Goal: Task Accomplishment & Management: Complete application form

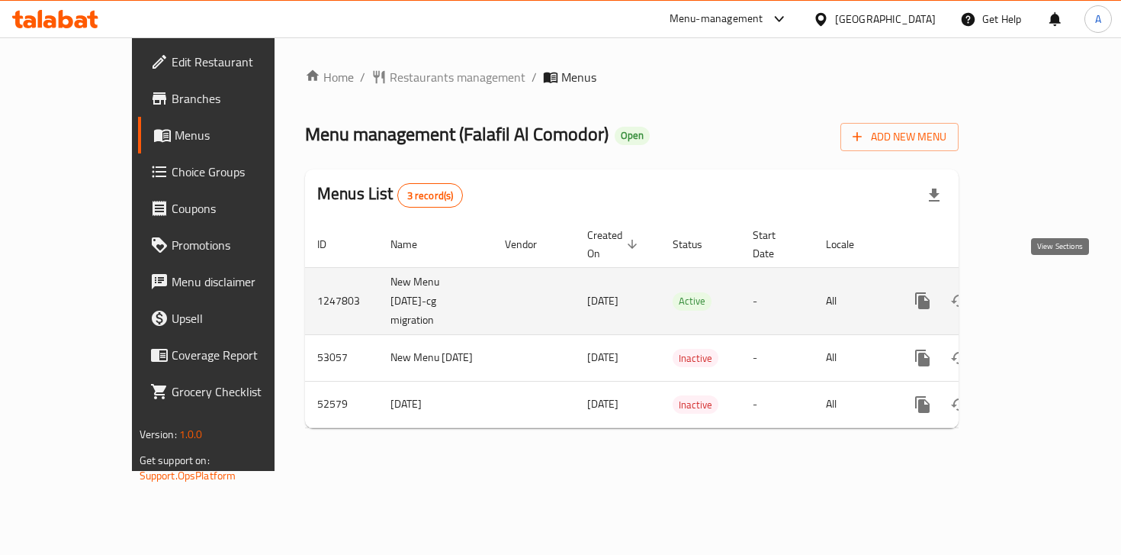
click at [1051, 287] on link "enhanced table" at bounding box center [1032, 300] width 37 height 37
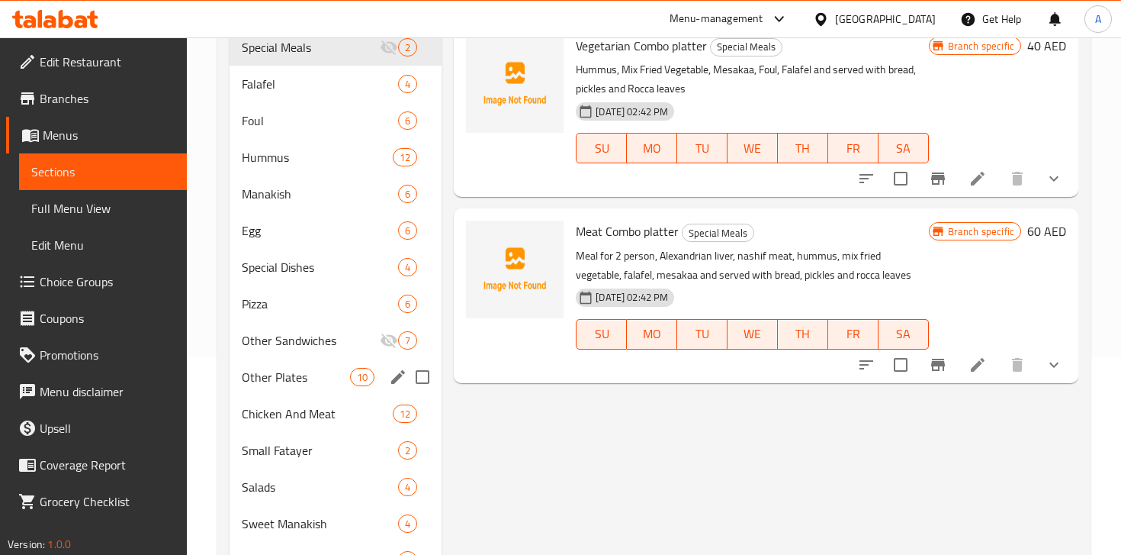
scroll to position [259, 0]
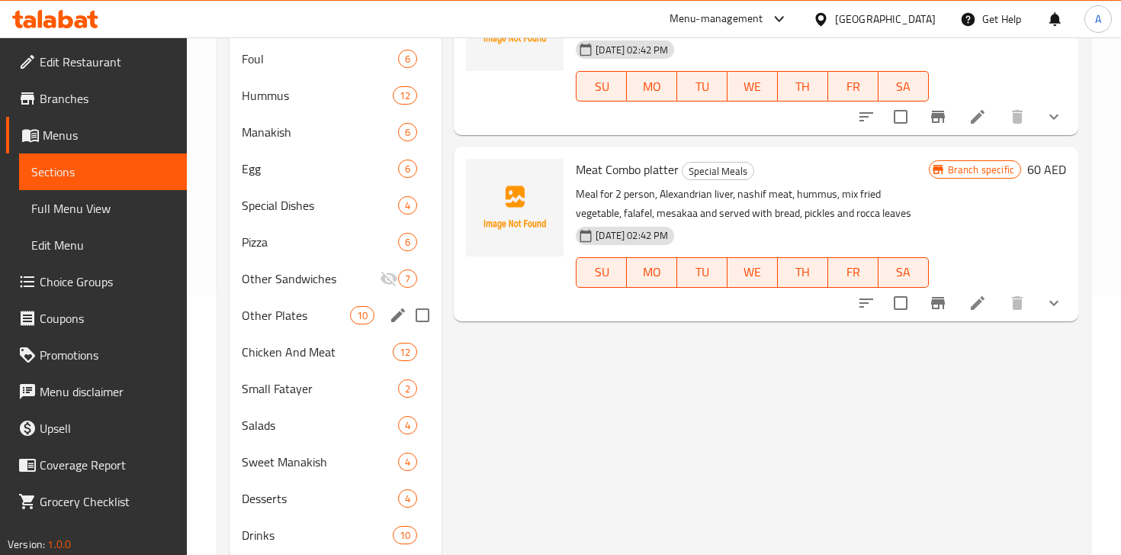
click at [305, 323] on span "Other Plates" at bounding box center [296, 315] width 108 height 18
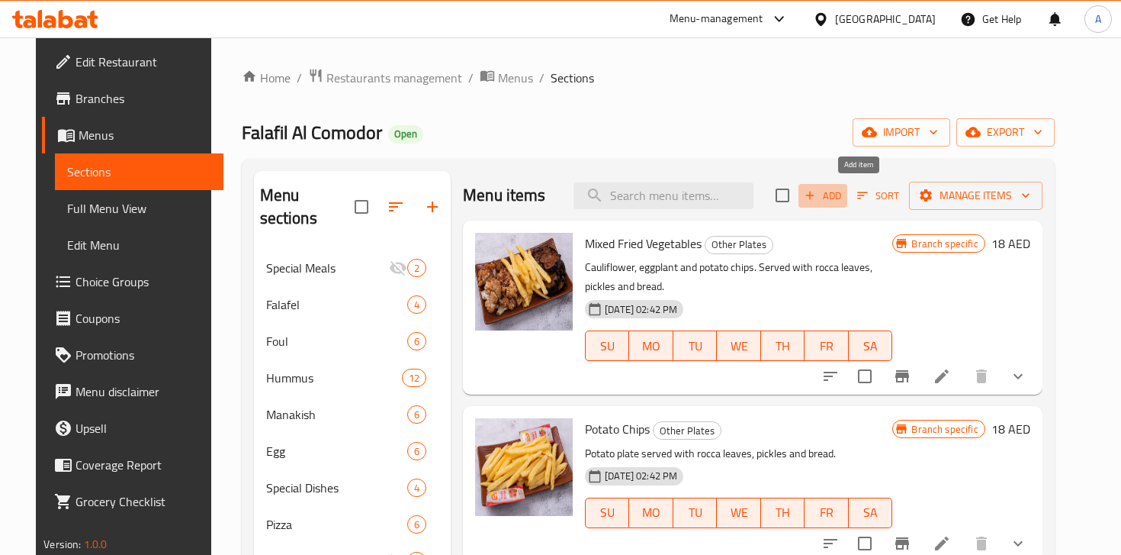
click at [844, 191] on span "Add" at bounding box center [822, 196] width 41 height 18
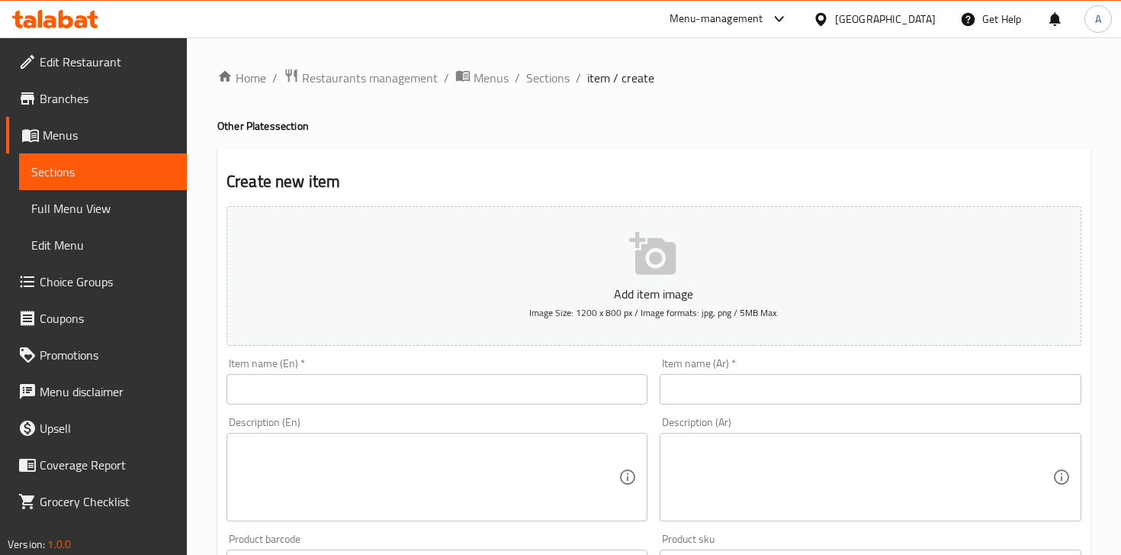
click at [753, 393] on input "text" at bounding box center [870, 389] width 421 height 31
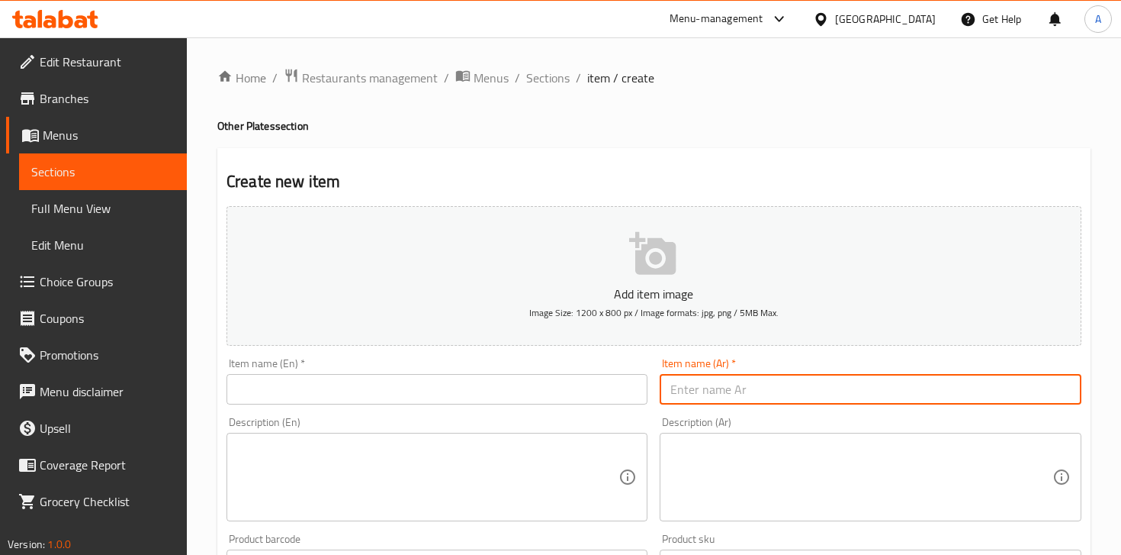
paste input "Fried cheese"
type input "Fried cheese"
click at [545, 381] on input "text" at bounding box center [437, 389] width 421 height 31
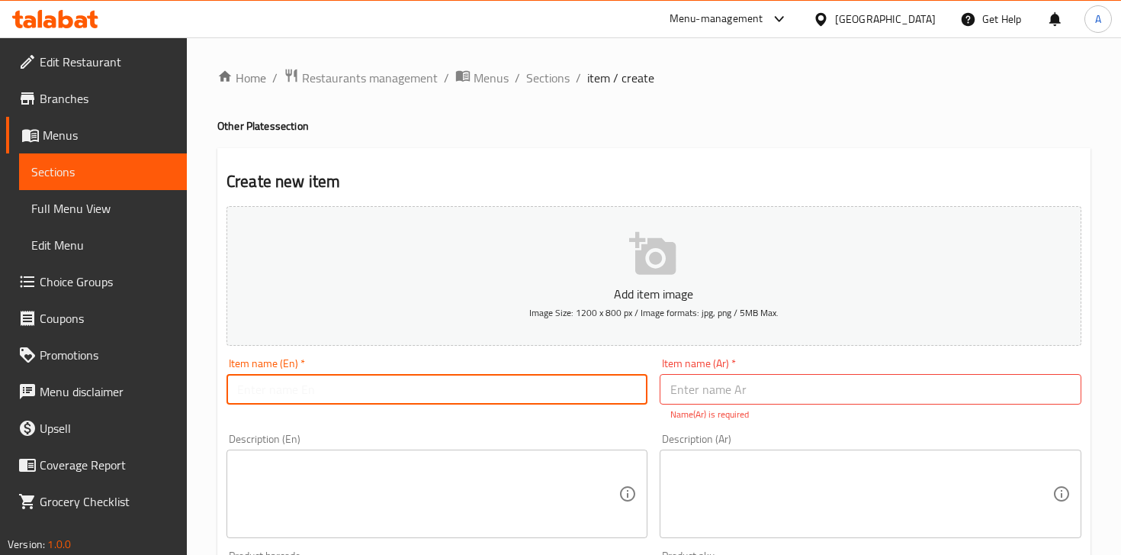
paste input "Fried cheese"
type input "Fried cheese"
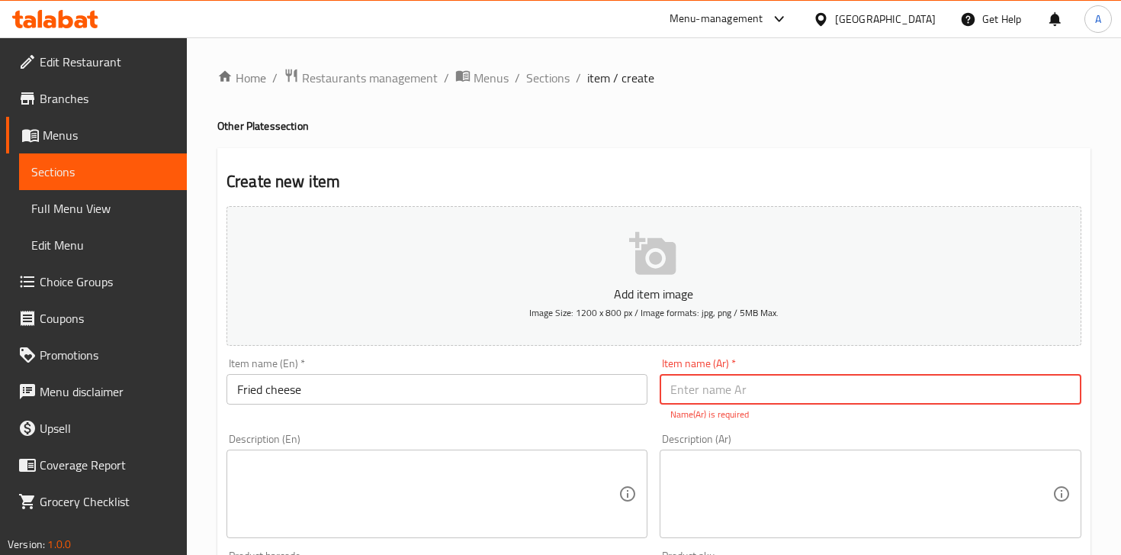
click at [736, 380] on input "text" at bounding box center [870, 389] width 421 height 31
paste input "جبنة مقلية"
type input "جبنة مقلية"
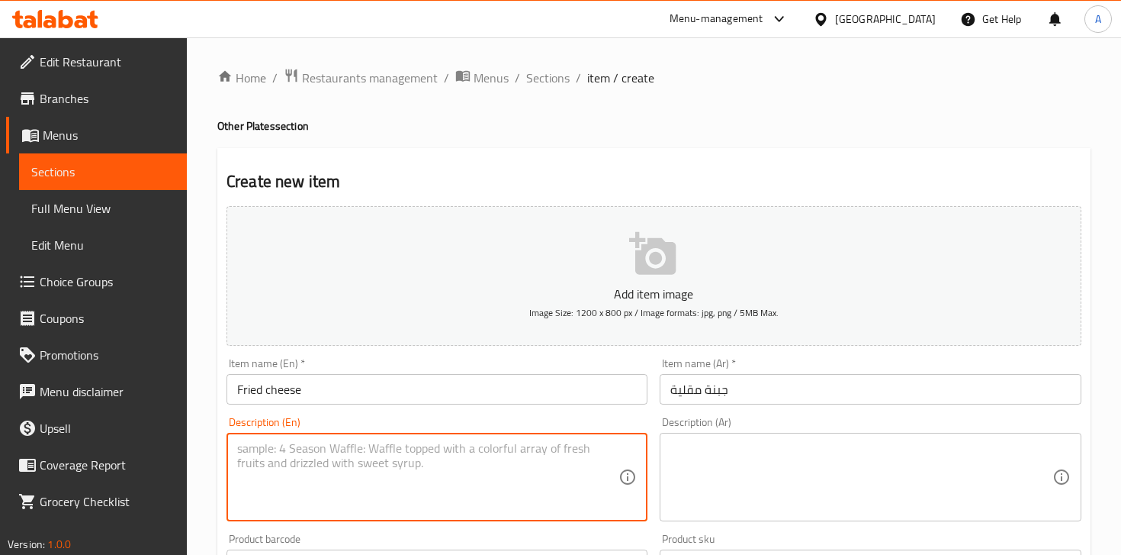
click at [383, 478] on textarea at bounding box center [427, 477] width 381 height 72
paste textarea "Halloumi cheese fried with oil served with bread, salad and pickles"
type textarea "Halloumi cheese fried with oil served with bread, salad and pickles"
click at [744, 477] on textarea at bounding box center [860, 477] width 381 height 72
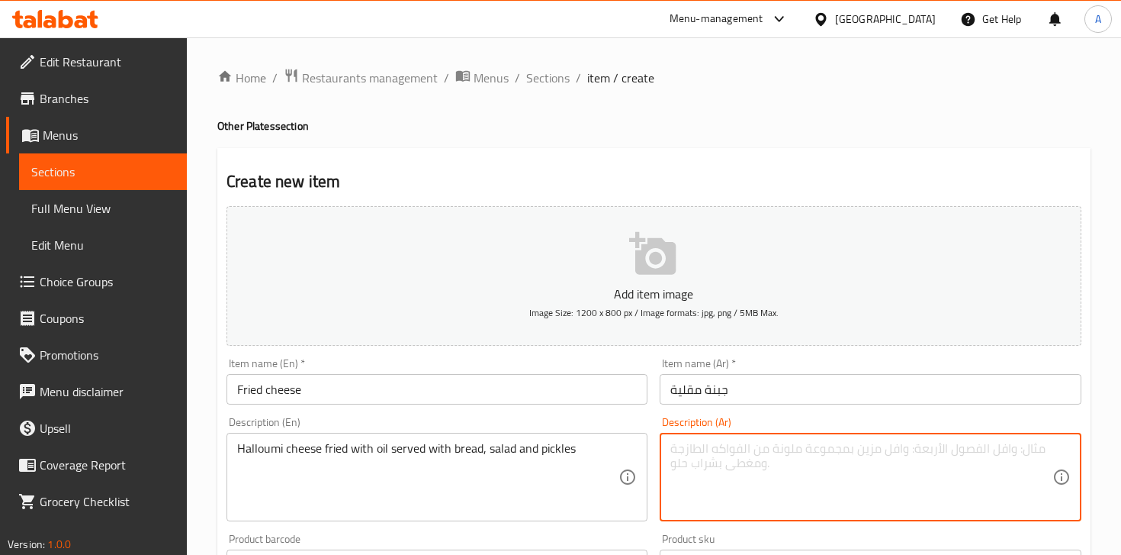
paste textarea "جبنة حلوم مقلية بالزيت، تُقدَّم مع الخبز، والسلطة، والمخللات. Ask ChatGPT"
click at [717, 515] on div "جبنة حلوم مقلية بالزيت، تُقدَّم مع الخبز، والسلطة، والمخللات. Ask ChatG Descrip…" at bounding box center [870, 476] width 421 height 88
click at [722, 495] on textarea "جبنة حلوم مقلية بالزيت، تُقدَّم مع الخبز، والسلطة، والمخللات. Ask ChatG" at bounding box center [860, 477] width 381 height 72
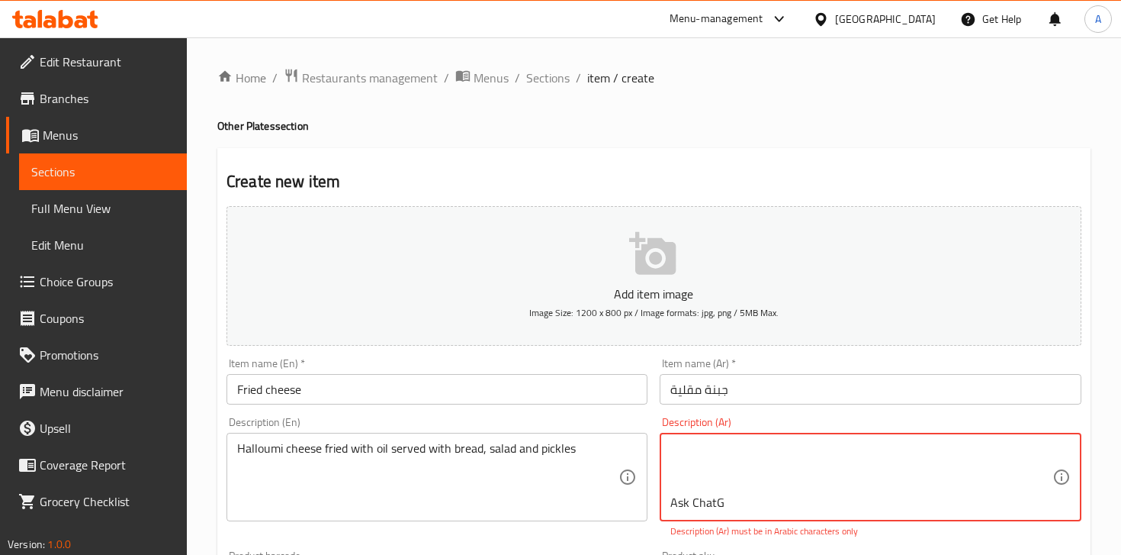
click at [722, 495] on textarea "جبنة حلوم مقلية بالزيت، تُقدَّم مع الخبز، والسلطة، والمخللات. Ask ChatG" at bounding box center [860, 477] width 381 height 72
type textarea "جبنة حلوم مقلية بالزيت، تُقدَّم مع الخبز، والسلطة، والمخللات."
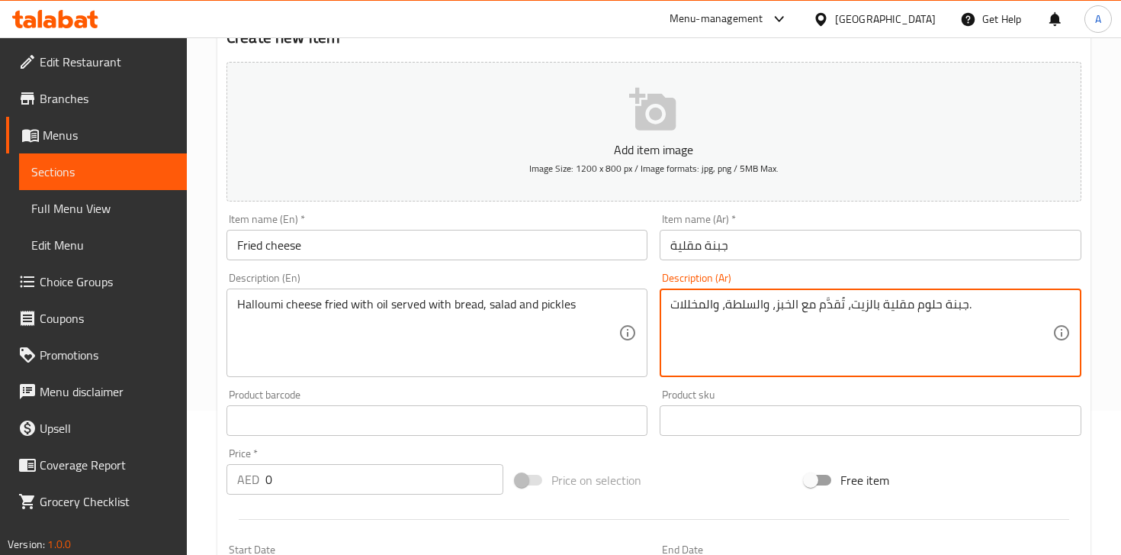
scroll to position [384, 0]
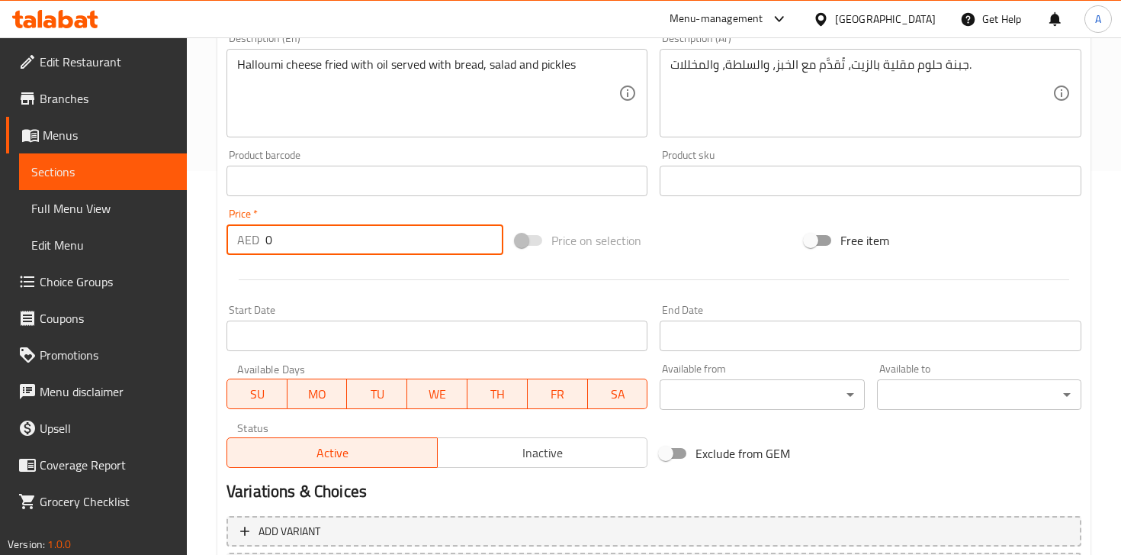
click at [358, 246] on input "0" at bounding box center [384, 239] width 238 height 31
paste input "22"
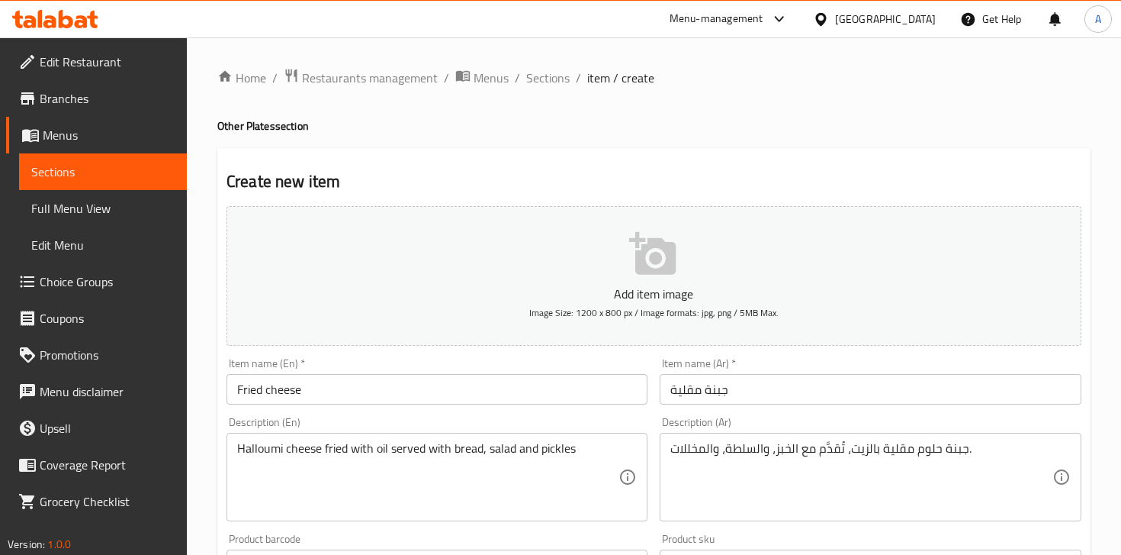
type input "22"
click at [577, 243] on button "Add item image Image Size: 1200 x 800 px / Image formats: jpg, png / 5MB Max." at bounding box center [654, 276] width 855 height 140
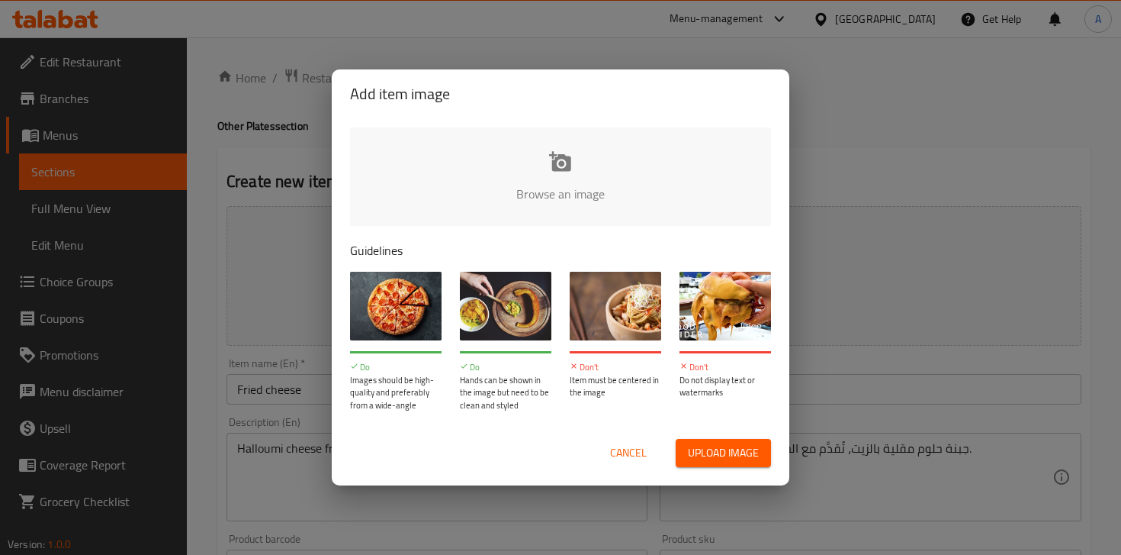
click at [552, 180] on input "file" at bounding box center [1076, 198] width 1452 height 143
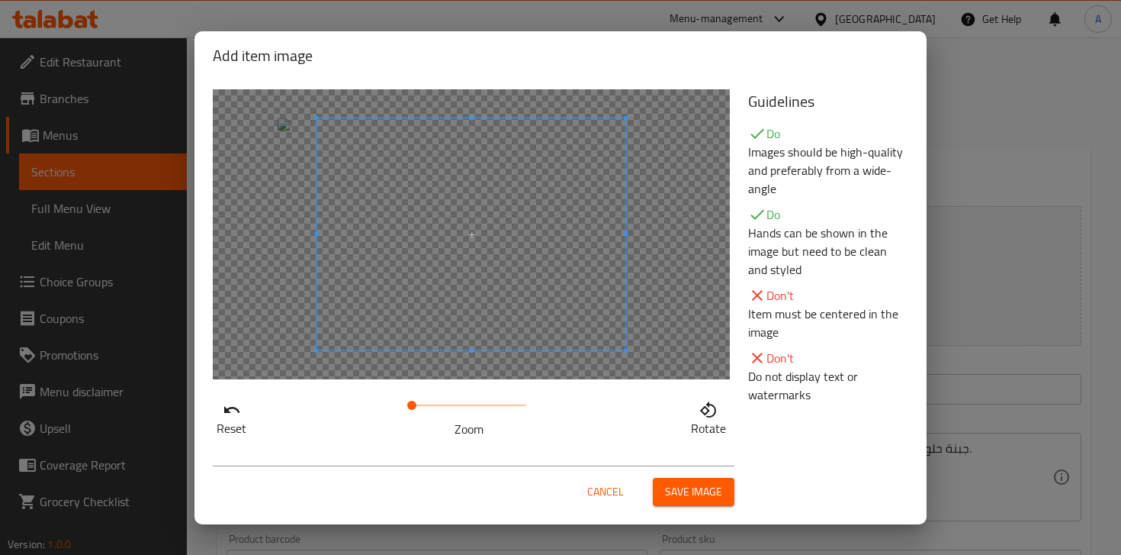
click at [693, 487] on span "Save image" at bounding box center [693, 491] width 57 height 19
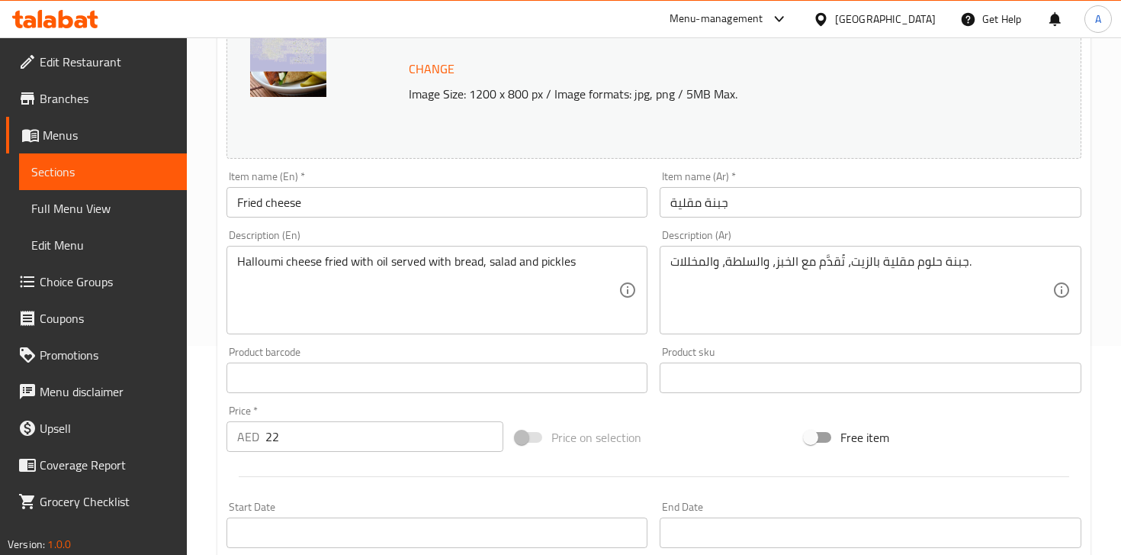
scroll to position [545, 0]
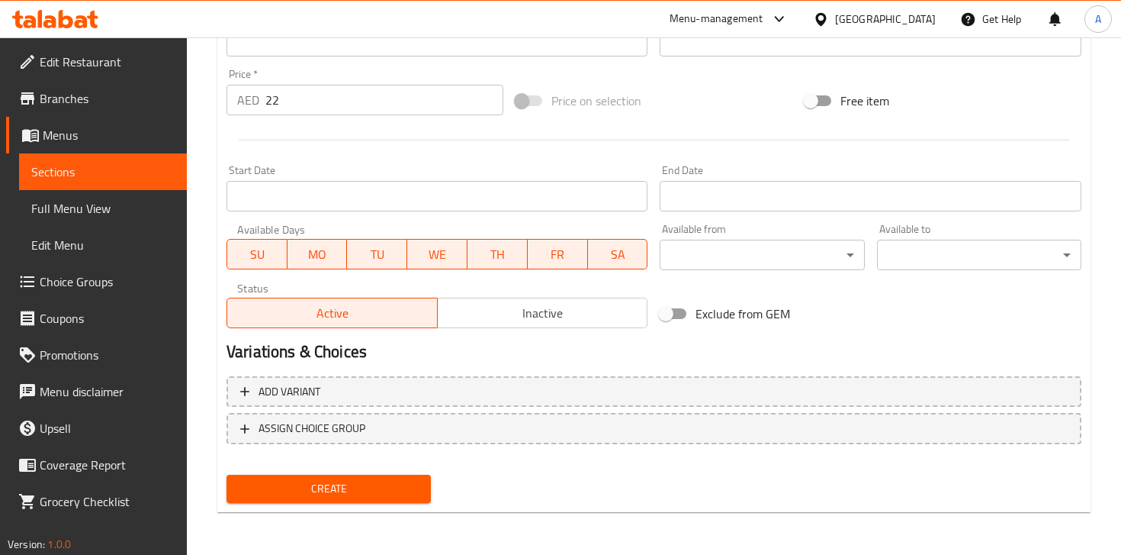
click at [378, 491] on span "Create" at bounding box center [329, 488] width 180 height 19
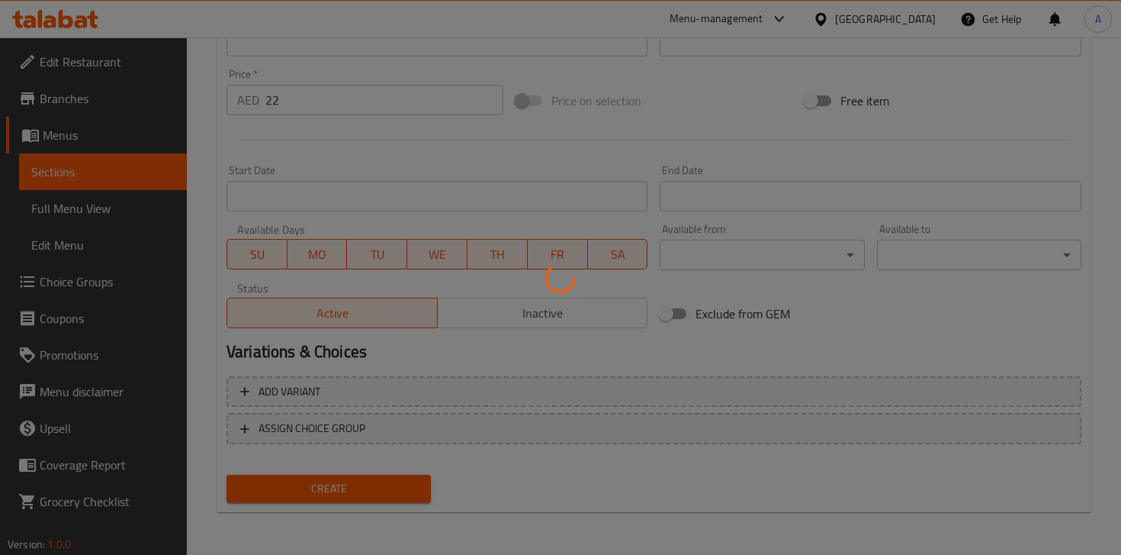
type input "0"
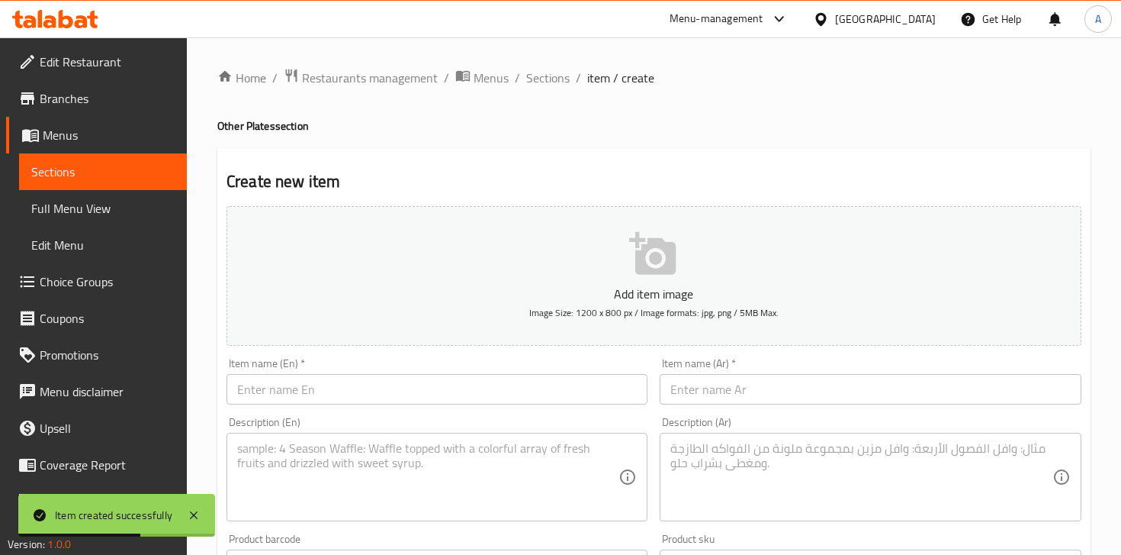
scroll to position [150, 0]
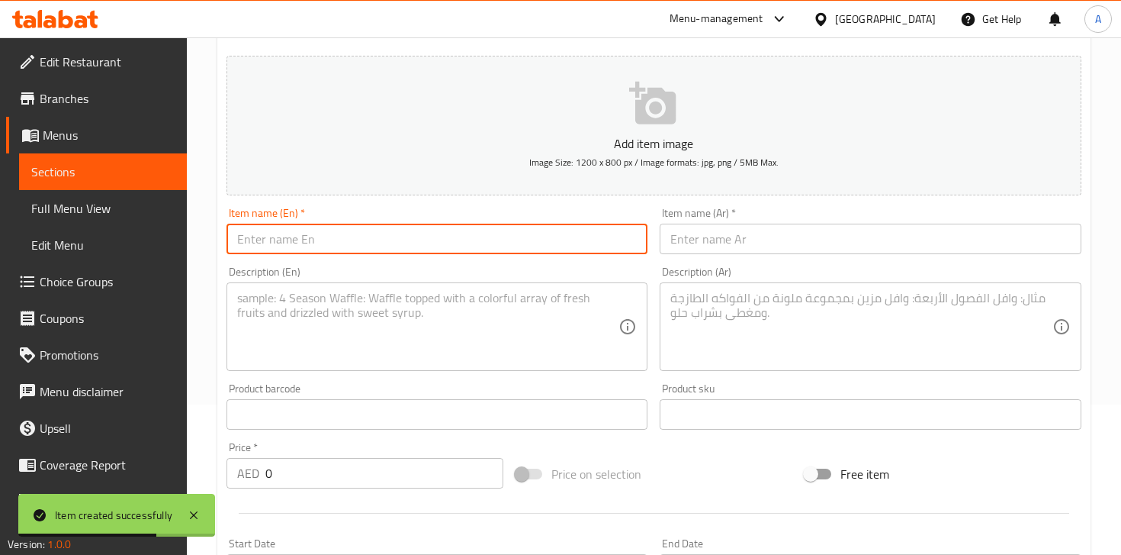
click at [382, 239] on input "text" at bounding box center [437, 238] width 421 height 31
paste input "baba ghanouj بابا غنوج"
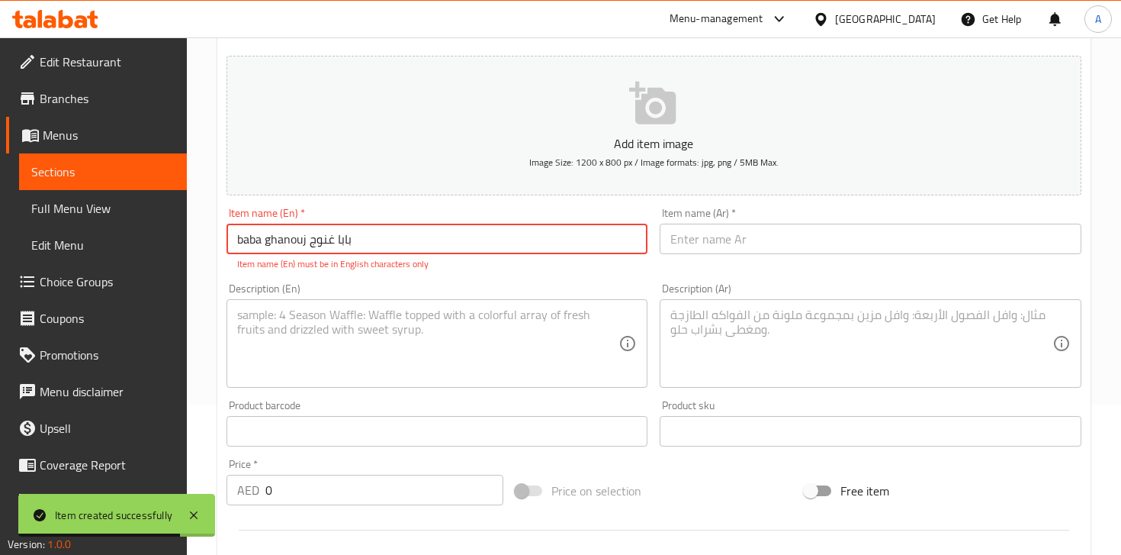
click at [318, 241] on input "baba ghanouj بابا غنوج" at bounding box center [437, 238] width 421 height 31
drag, startPoint x: 318, startPoint y: 241, endPoint x: 347, endPoint y: 239, distance: 29.1
click at [347, 239] on input "baba ghanouj بابا غنوج" at bounding box center [437, 238] width 421 height 31
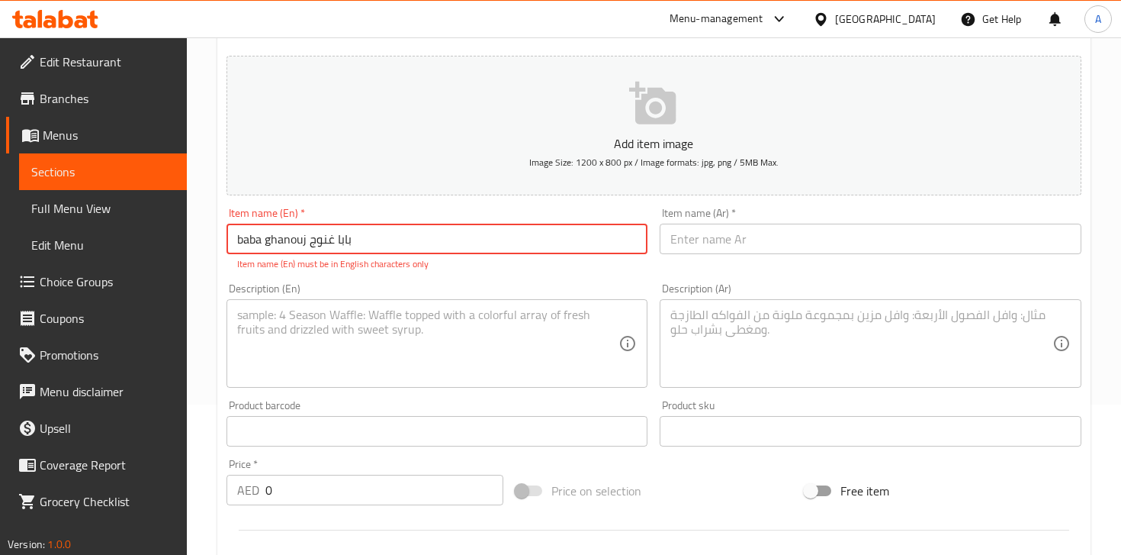
drag, startPoint x: 359, startPoint y: 239, endPoint x: 310, endPoint y: 237, distance: 49.6
click at [308, 237] on input "baba ghanouj بابا غنوج" at bounding box center [437, 238] width 421 height 31
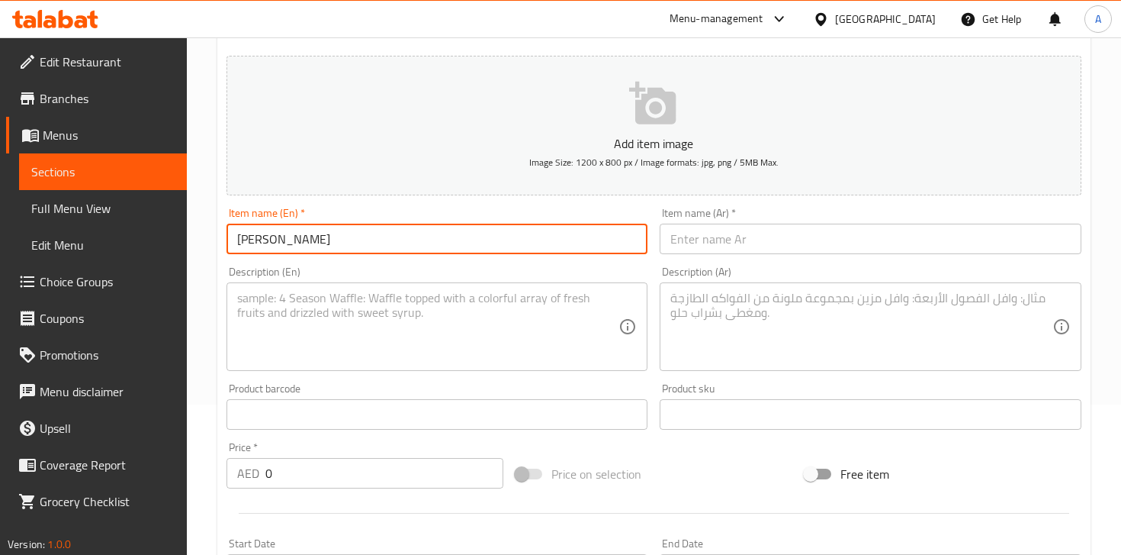
type input "[PERSON_NAME]"
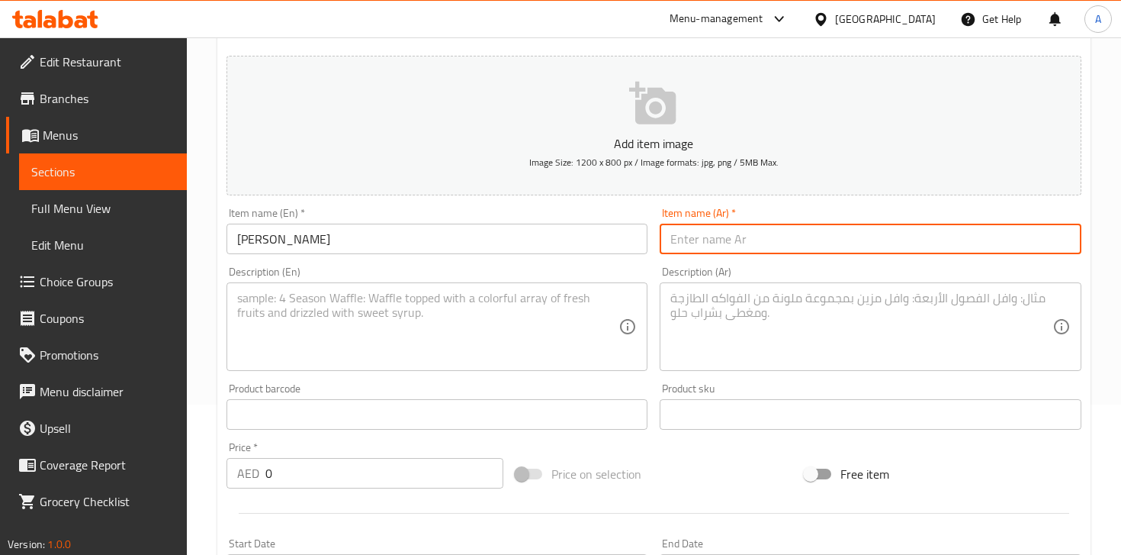
click at [708, 235] on input "text" at bounding box center [870, 238] width 421 height 31
paste input "بابا غنوج"
type input "بابا غنوج"
click at [462, 316] on textarea at bounding box center [427, 327] width 381 height 72
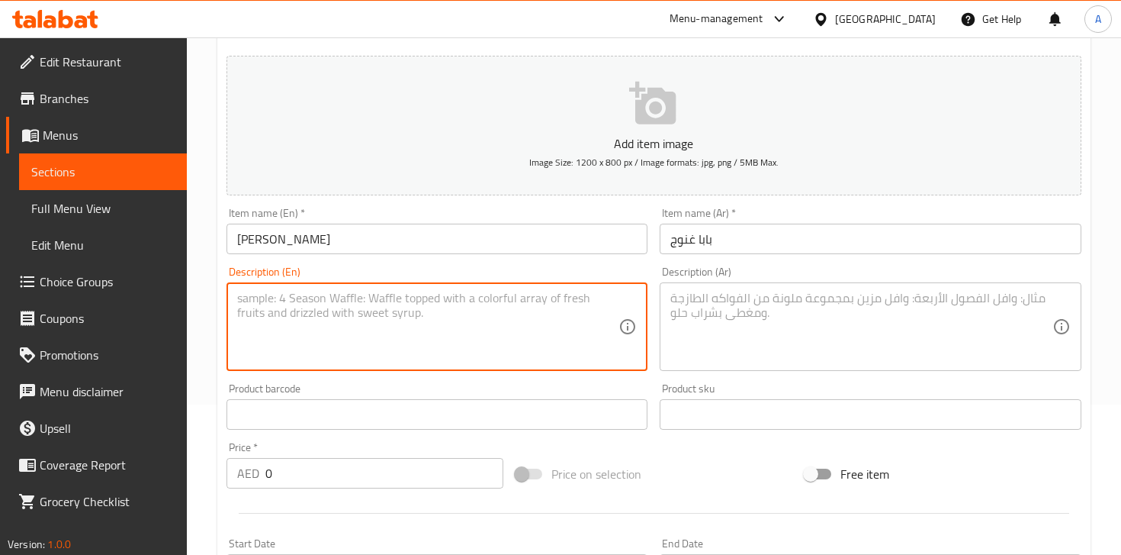
paste textarea "description: Mixtrue of grilled eggplant, tomato, green capsicum and drizzled o…"
type textarea "description: Mixtrue of grilled eggplant, tomato, green capsicum and drizzled o…"
click at [726, 345] on textarea at bounding box center [860, 327] width 381 height 72
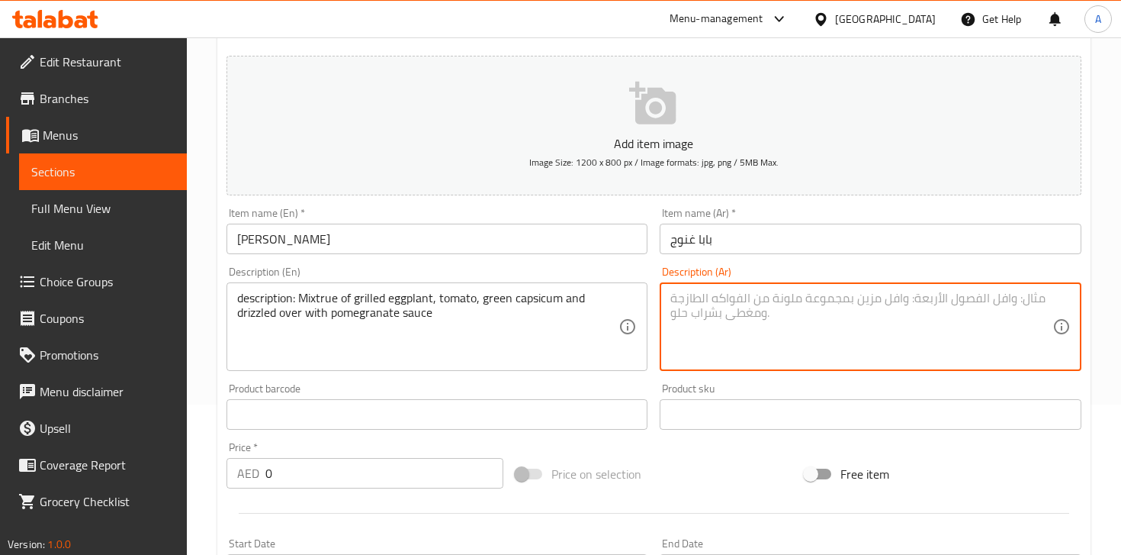
paste textarea "مزيج من الباذنجان المشوي، والطماطم، والفلفل الأخضر، مع رشة من صلصة دبس الرمان. …"
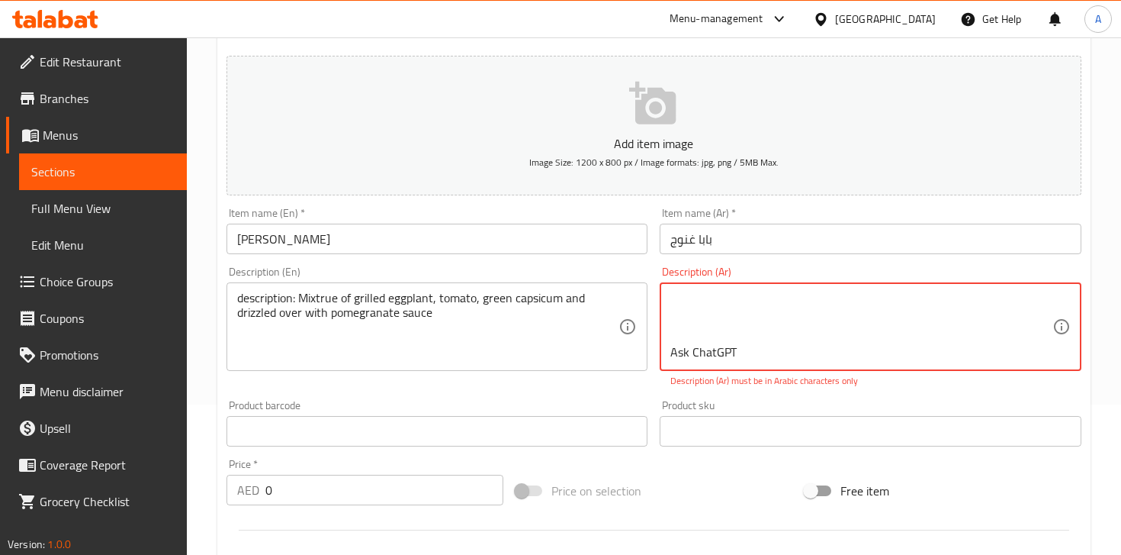
click at [700, 338] on textarea "مزيج من الباذنجان المشوي، والطماطم، والفلفل الأخضر، مع رشة من صلصة دبس الرمان. …" at bounding box center [860, 327] width 381 height 72
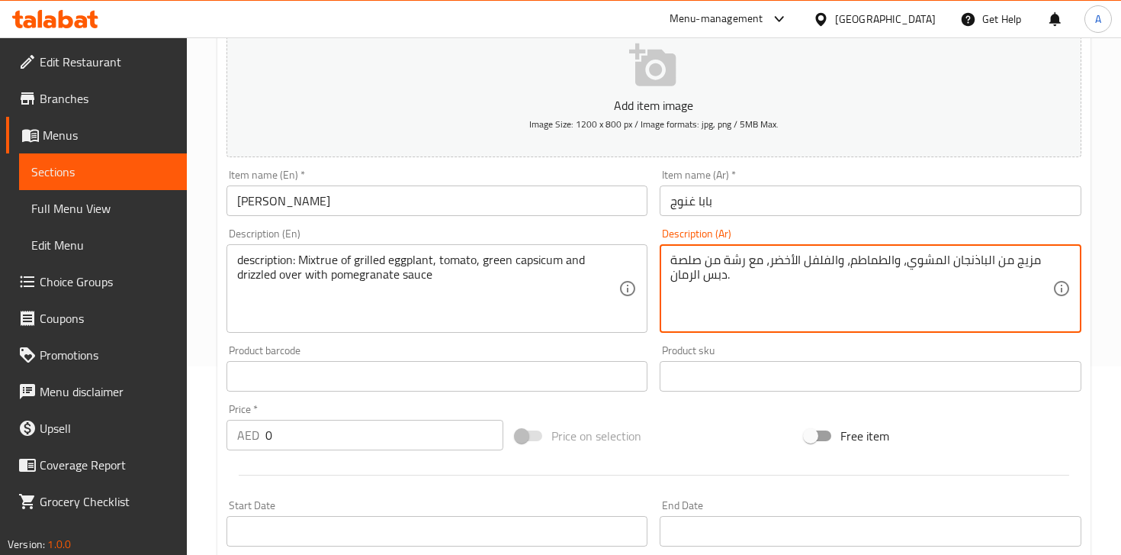
scroll to position [198, 0]
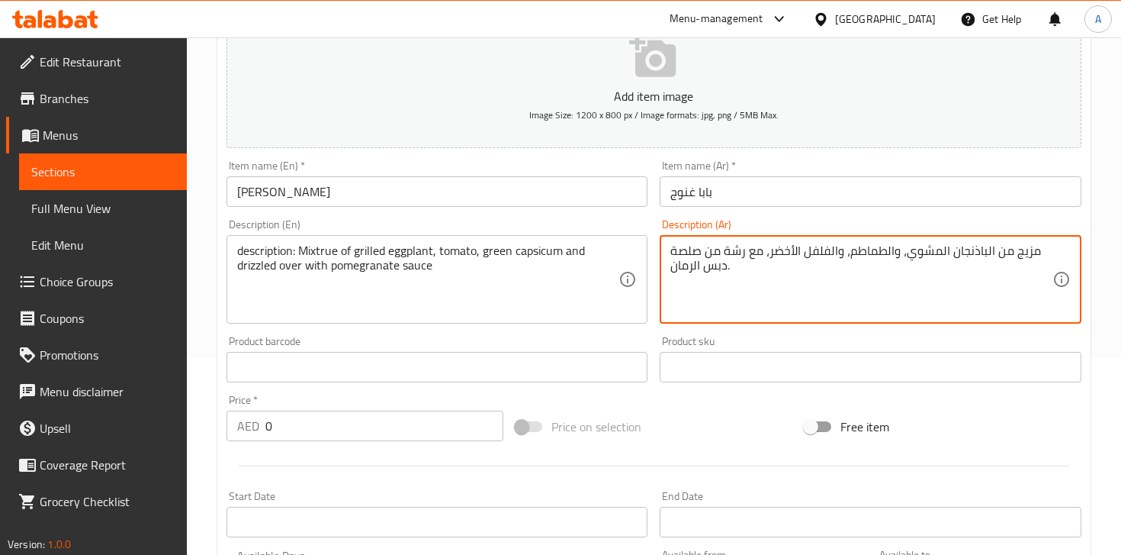
type textarea "مزيج من الباذنجان المشوي، والطماطم، والفلفل الأخضر، مع رشة من صلصة دبس الرمان."
click at [386, 430] on input "0" at bounding box center [384, 425] width 238 height 31
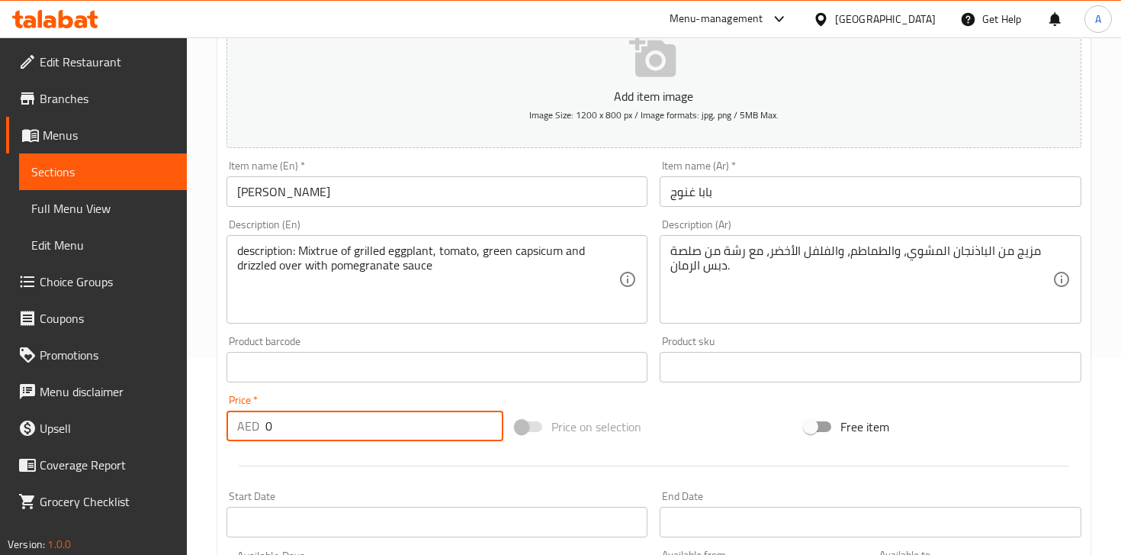
click at [386, 430] on input "0" at bounding box center [384, 425] width 238 height 31
type input "20"
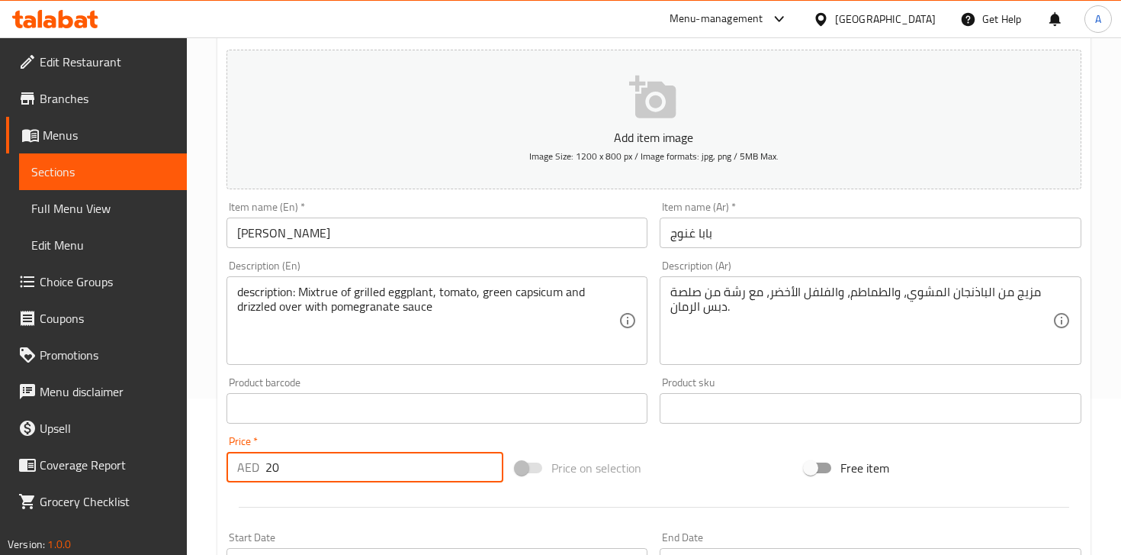
scroll to position [127, 0]
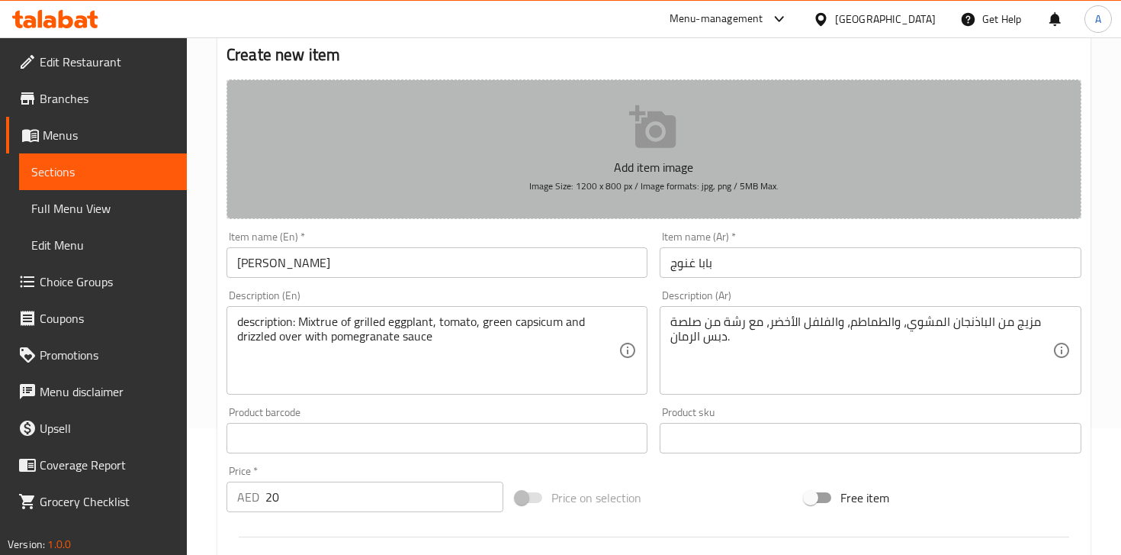
click at [665, 136] on icon "button" at bounding box center [652, 126] width 47 height 43
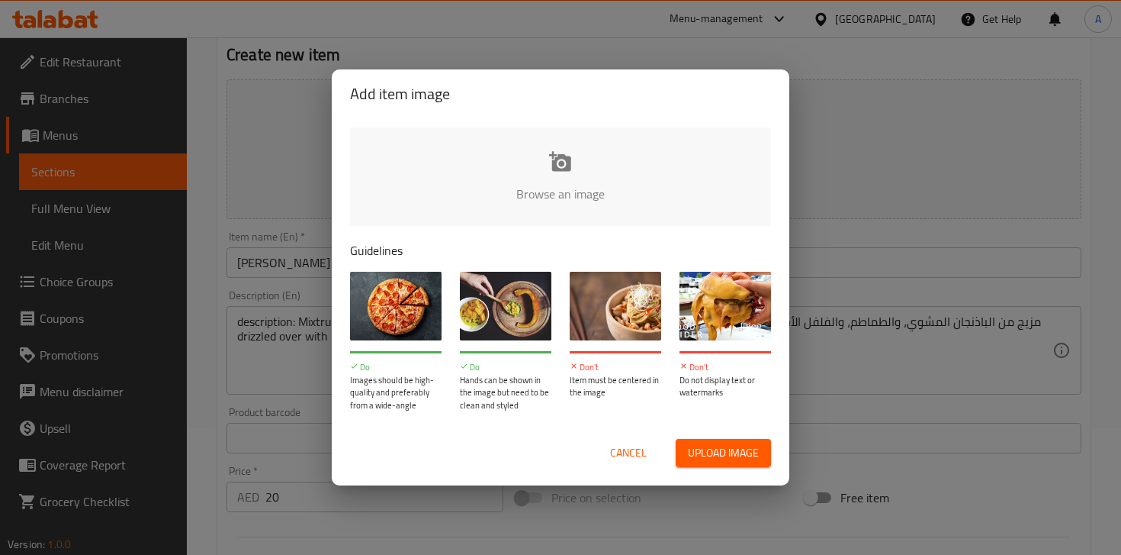
click at [561, 195] on input "file" at bounding box center [1076, 198] width 1452 height 143
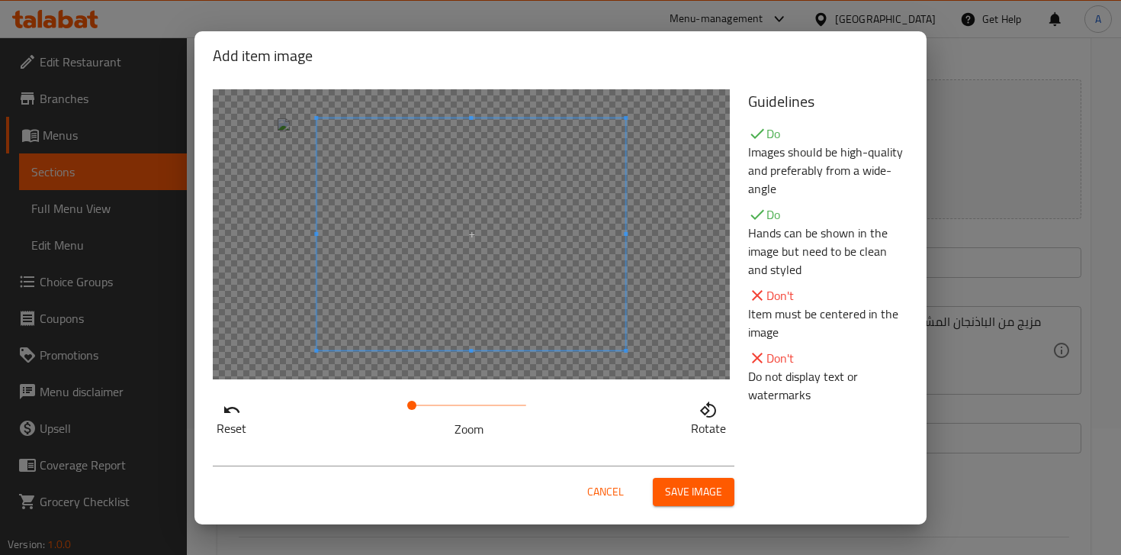
click at [708, 491] on span "Save image" at bounding box center [693, 491] width 57 height 19
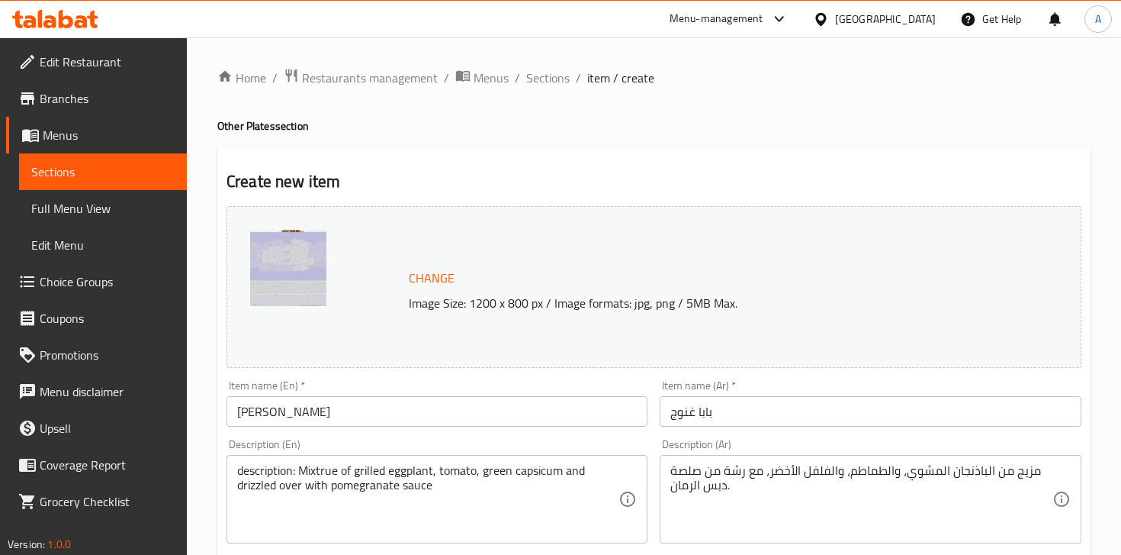
scroll to position [545, 0]
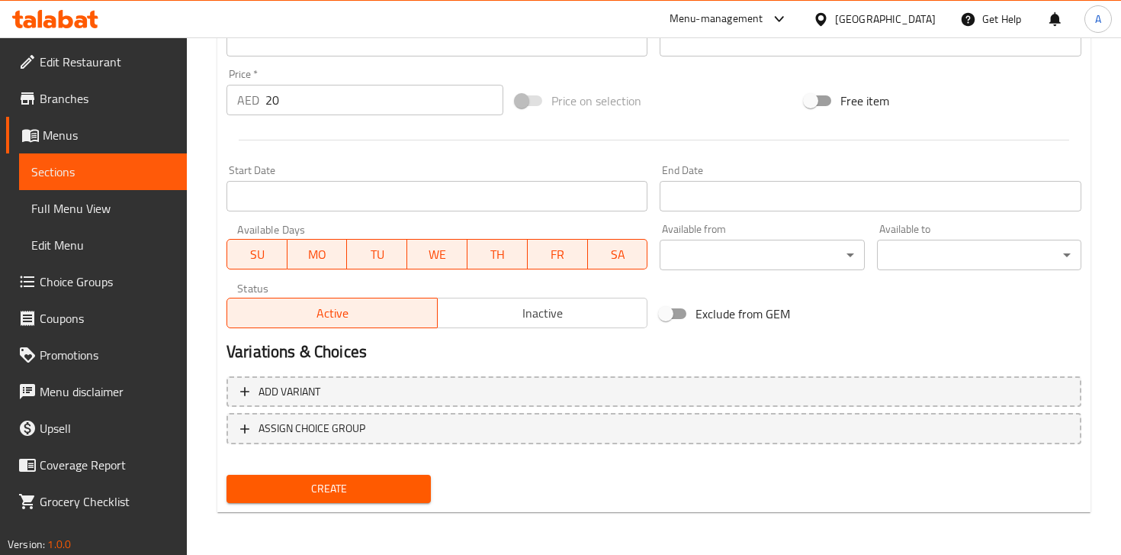
click at [347, 479] on span "Create" at bounding box center [329, 488] width 180 height 19
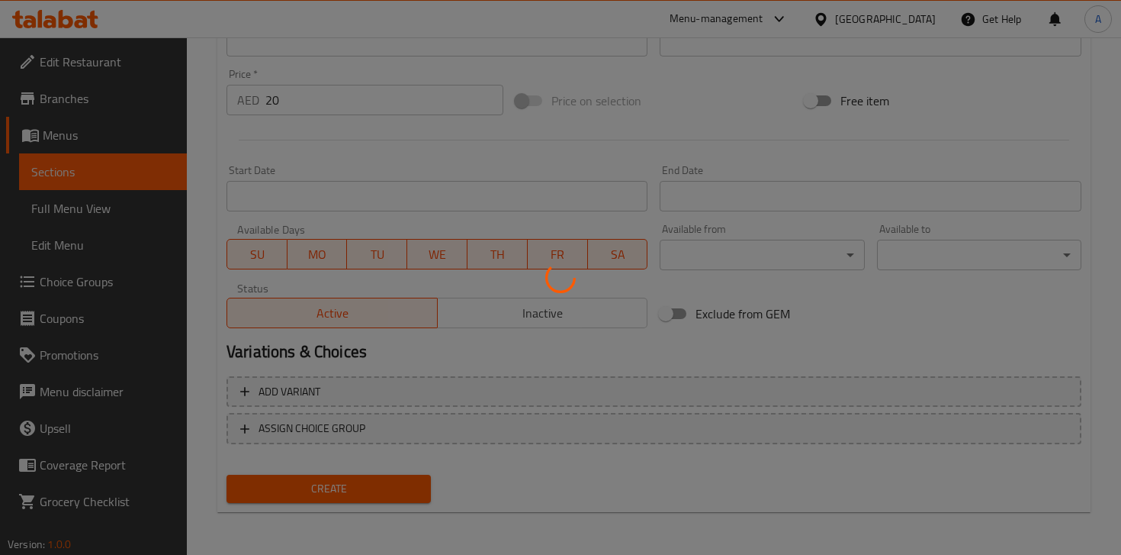
type input "0"
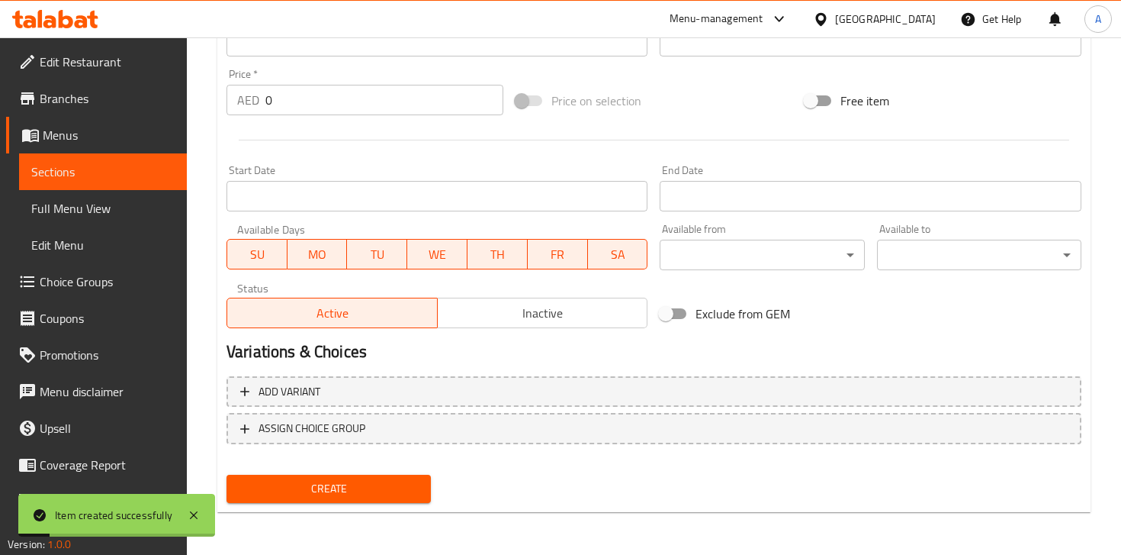
scroll to position [0, 0]
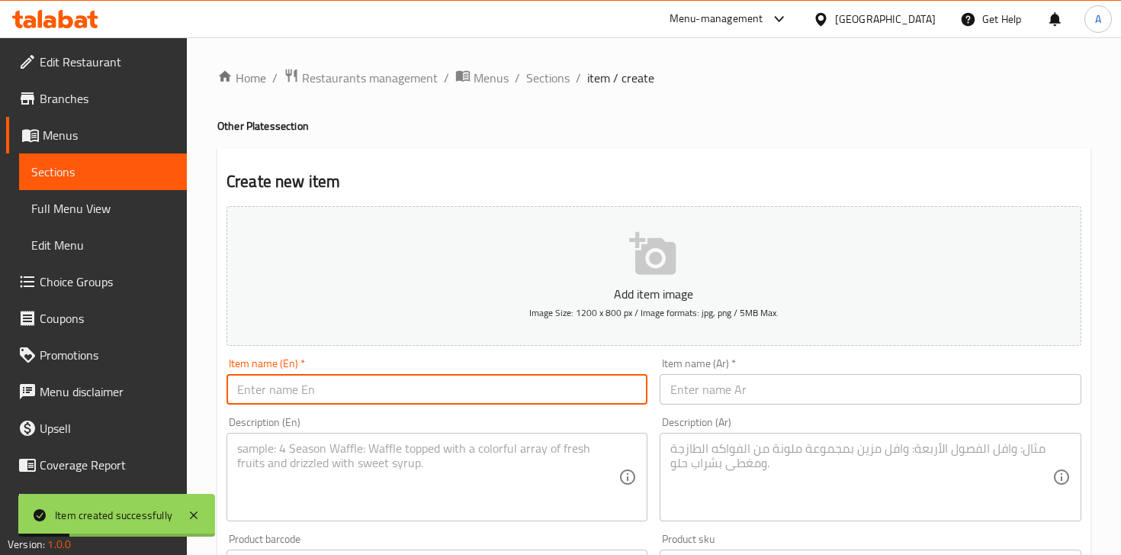
click at [344, 395] on input "text" at bounding box center [437, 389] width 421 height 31
paste input "mushrooms with meat فطر باللحمة"
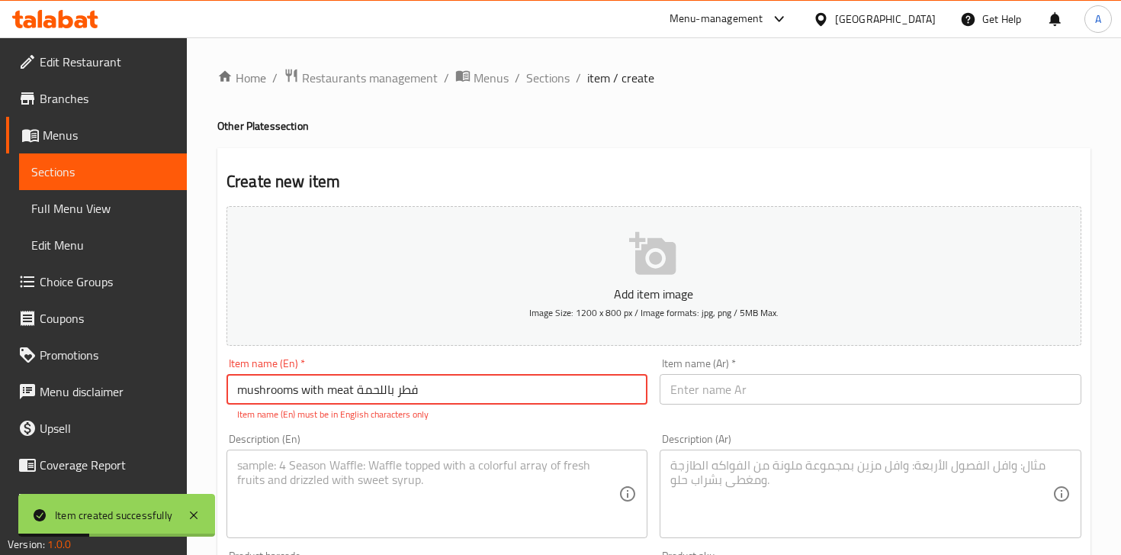
click at [361, 388] on input "mushrooms with meat فطر باللحمة" at bounding box center [437, 389] width 421 height 31
drag, startPoint x: 361, startPoint y: 388, endPoint x: 416, endPoint y: 391, distance: 55.7
click at [416, 391] on input "mushrooms with meat فطر باللحمة" at bounding box center [437, 389] width 421 height 31
drag, startPoint x: 417, startPoint y: 391, endPoint x: 357, endPoint y: 388, distance: 60.3
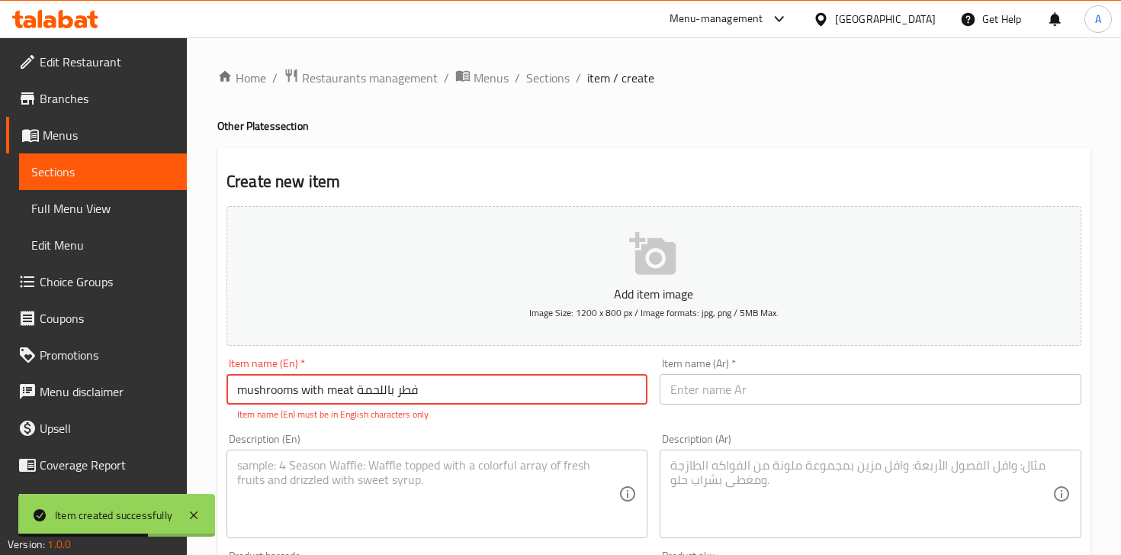
click at [356, 388] on input "mushrooms with meat فطر باللحمة" at bounding box center [437, 389] width 421 height 31
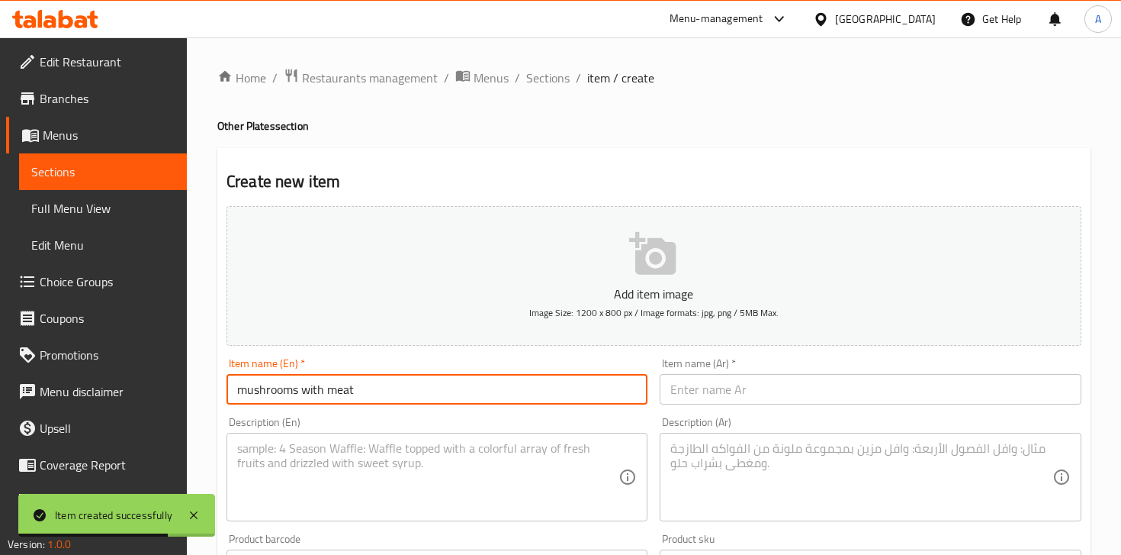
type input "mushrooms with meat"
click at [700, 382] on input "text" at bounding box center [870, 389] width 421 height 31
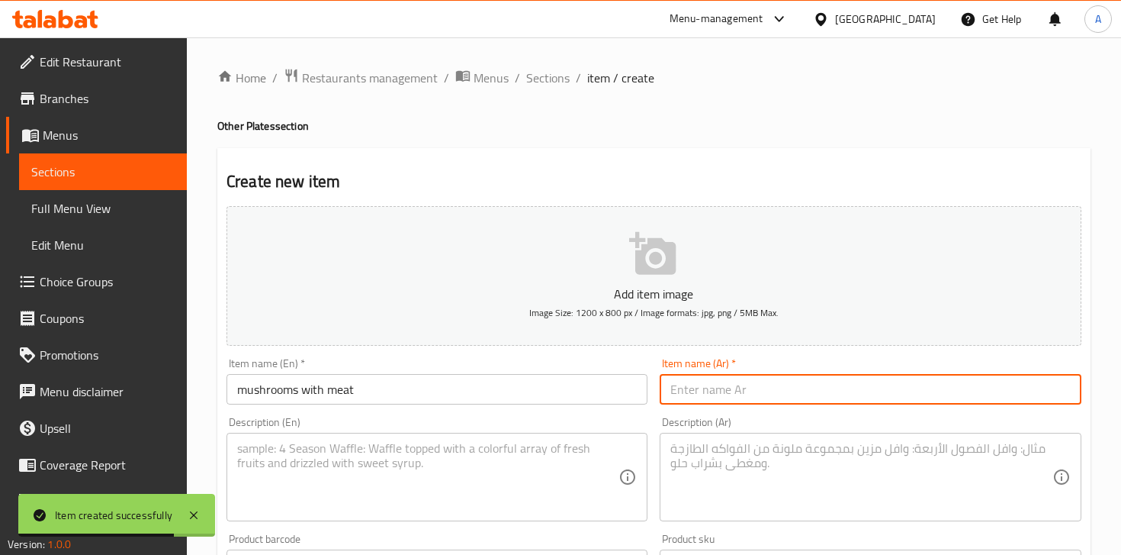
paste input "فطر باللحمة"
type input "فطر باللحمة"
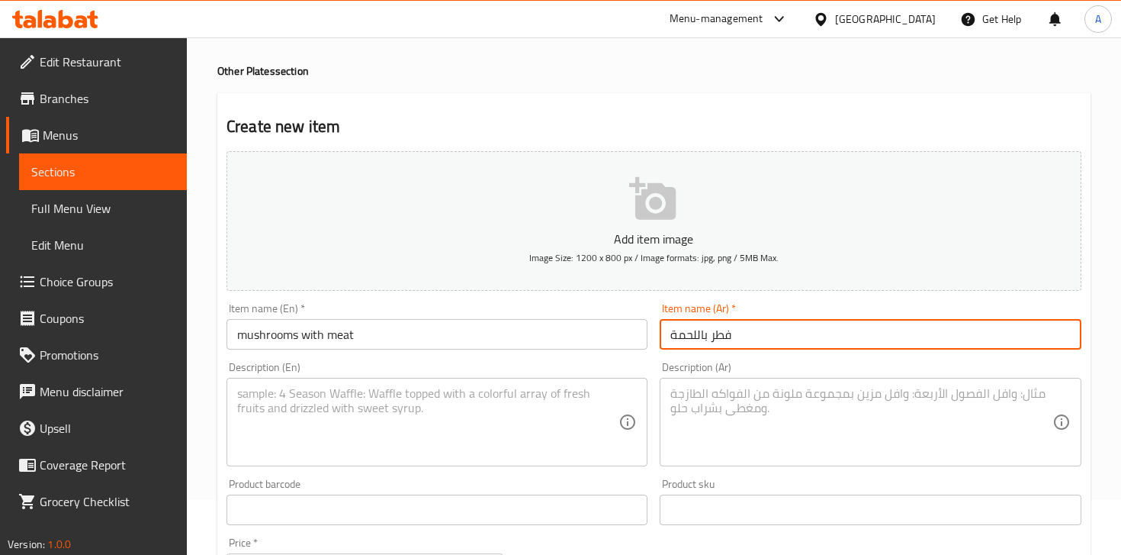
scroll to position [130, 0]
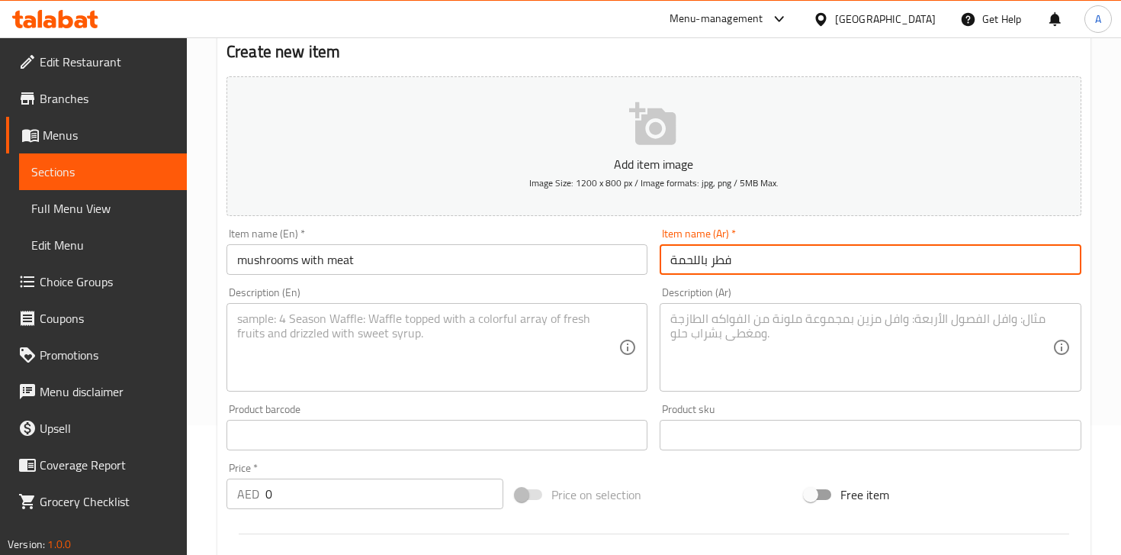
click at [748, 321] on textarea at bounding box center [860, 347] width 381 height 72
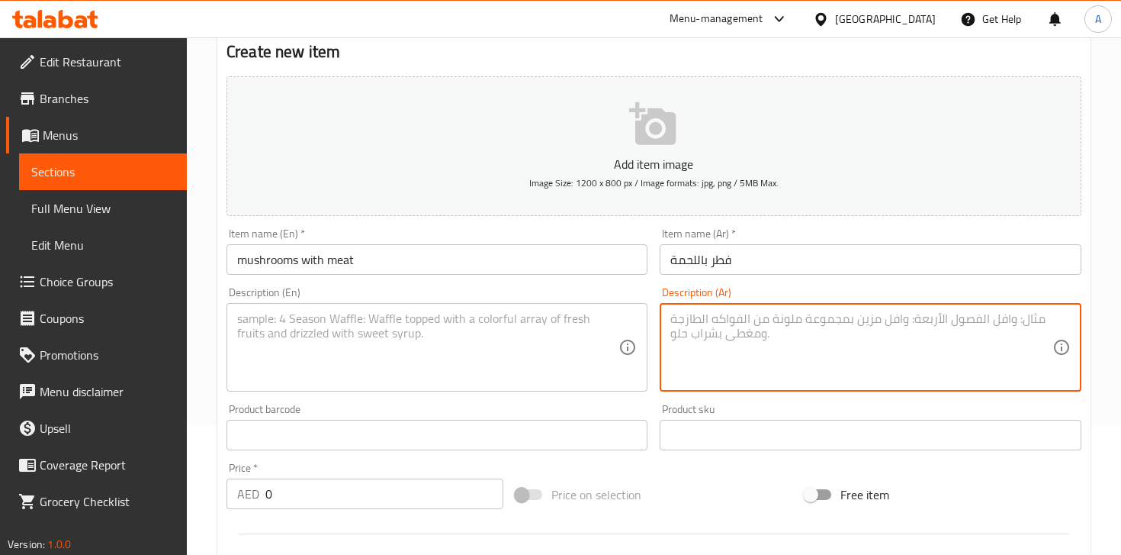
paste textarea "فطر مطهو مع البصل واللحم، يُقدَّم مع الخبز، والسلطة، والمخللات. Do you like thi…"
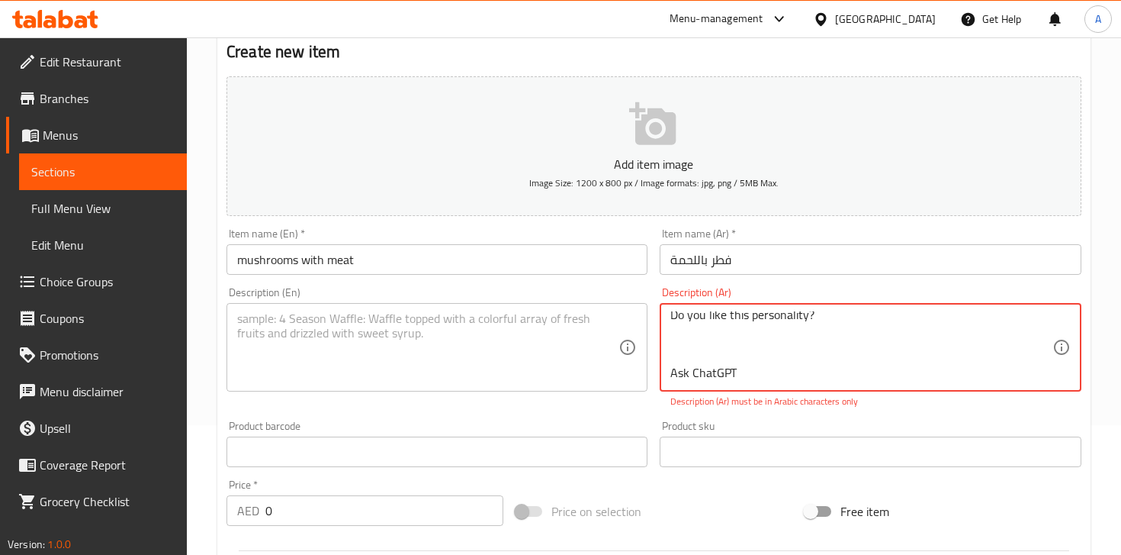
click at [731, 365] on textarea "فطر مطهو مع البصل واللحم، يُقدَّم مع الخبز، والسلطة، والمخللات. Do you like thi…" at bounding box center [860, 347] width 381 height 72
click at [699, 371] on textarea "فطر مطهو مع البصل واللحم، يُقدَّم مع الخبز، والسلطة، والمخللات. Do you like thi…" at bounding box center [860, 347] width 381 height 72
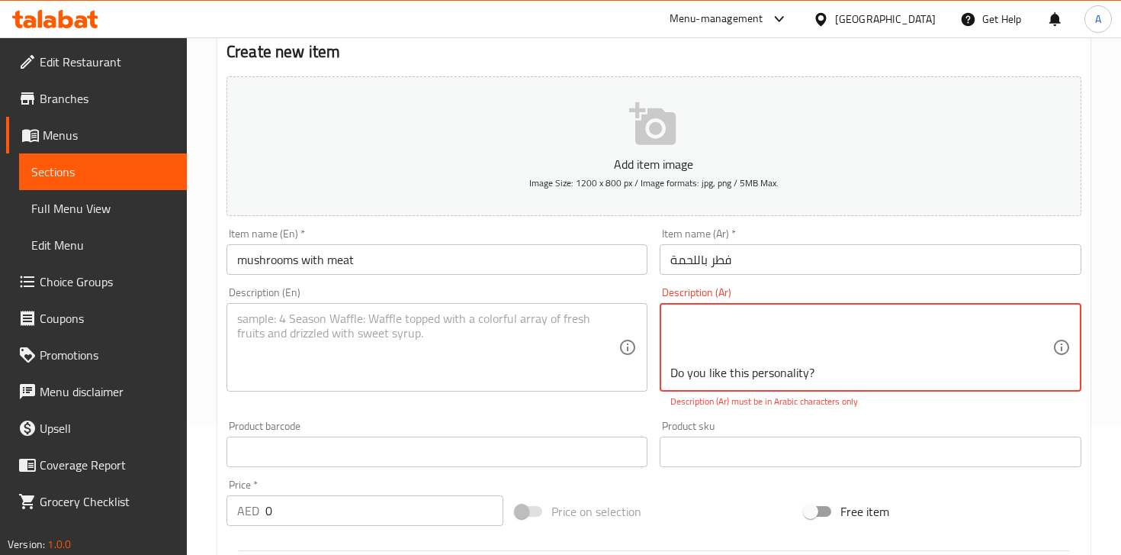
click at [699, 371] on textarea "فطر مطهو مع البصل واللحم، يُقدَّم مع الخبز، والسلطة، والمخللات. Do you like thi…" at bounding box center [860, 347] width 381 height 72
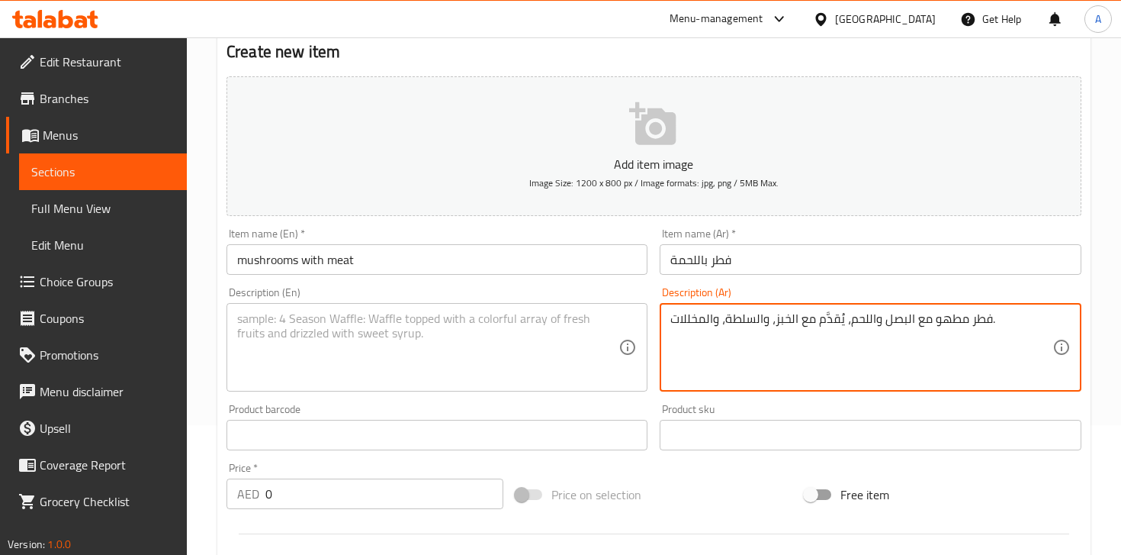
scroll to position [0, 0]
type textarea "فطر مطهو مع البصل واللحم، يُقدَّم مع الخبز، والسلطة، والمخللات."
click at [461, 353] on textarea at bounding box center [427, 347] width 381 height 72
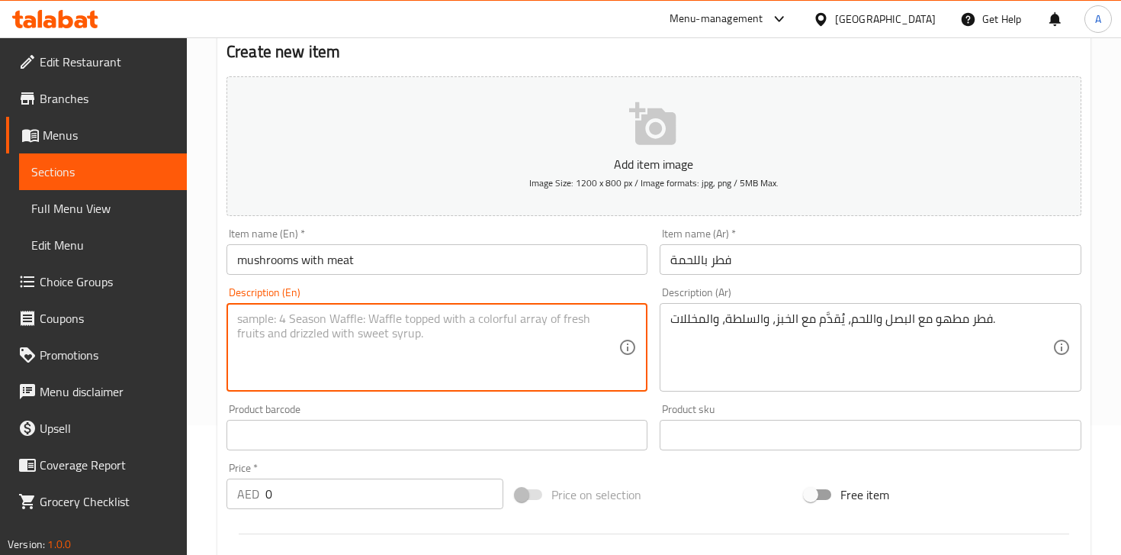
paste textarea "mushrooms cooked with onions and meat served with bread, salad and pickles"
click at [251, 319] on textarea "mushrooms cooked with onions and meat served with bread, salad and pickles" at bounding box center [427, 347] width 381 height 72
click at [243, 315] on textarea "mushrooms cooked with onions and meat served with bread, salad and pickles" at bounding box center [427, 347] width 381 height 72
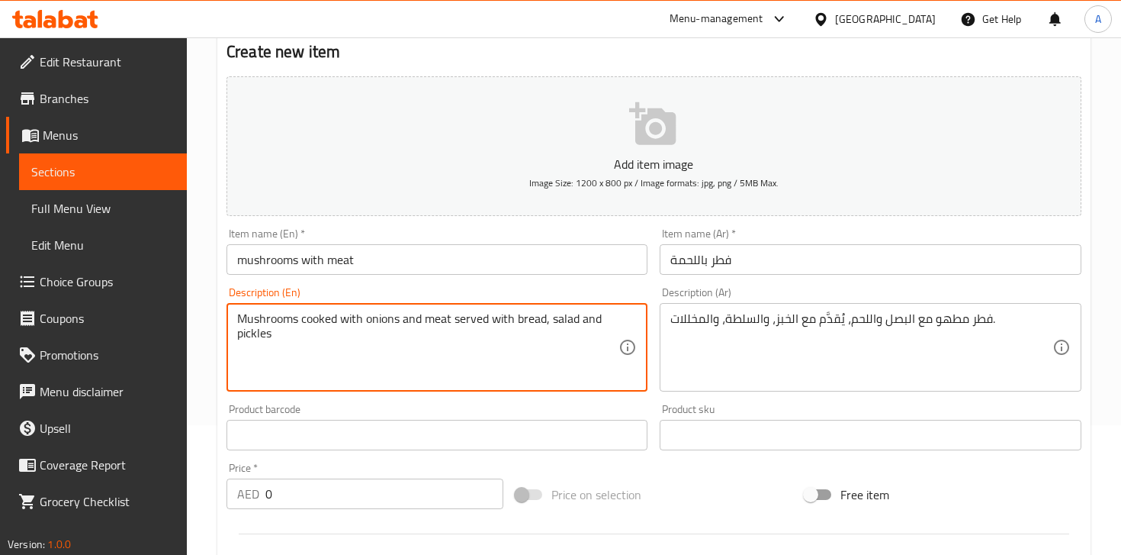
click at [307, 345] on textarea "Mushrooms cooked with onions and meat served with bread, salad and pickles" at bounding box center [427, 347] width 381 height 72
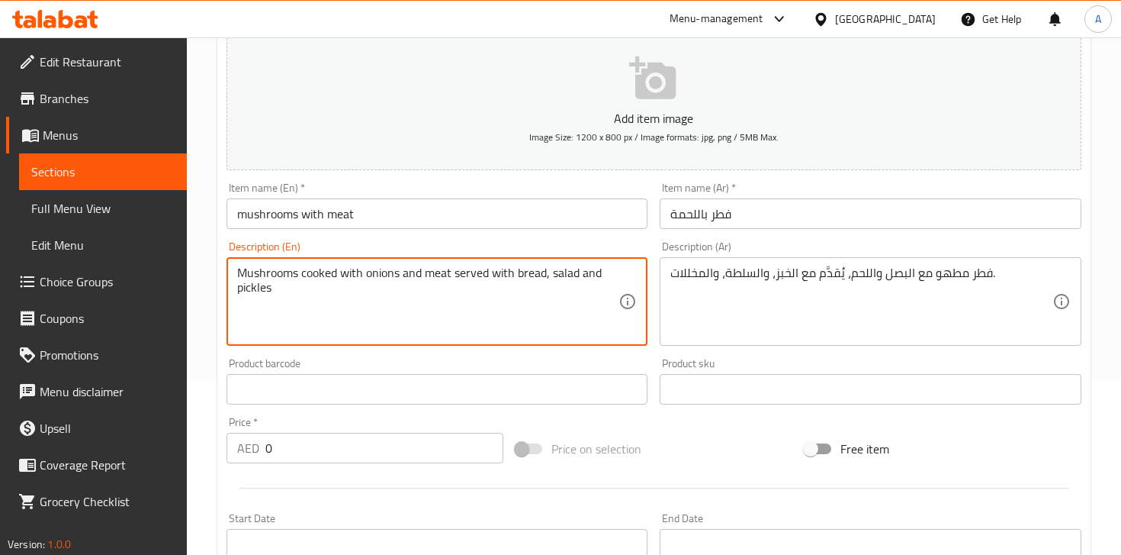
scroll to position [180, 0]
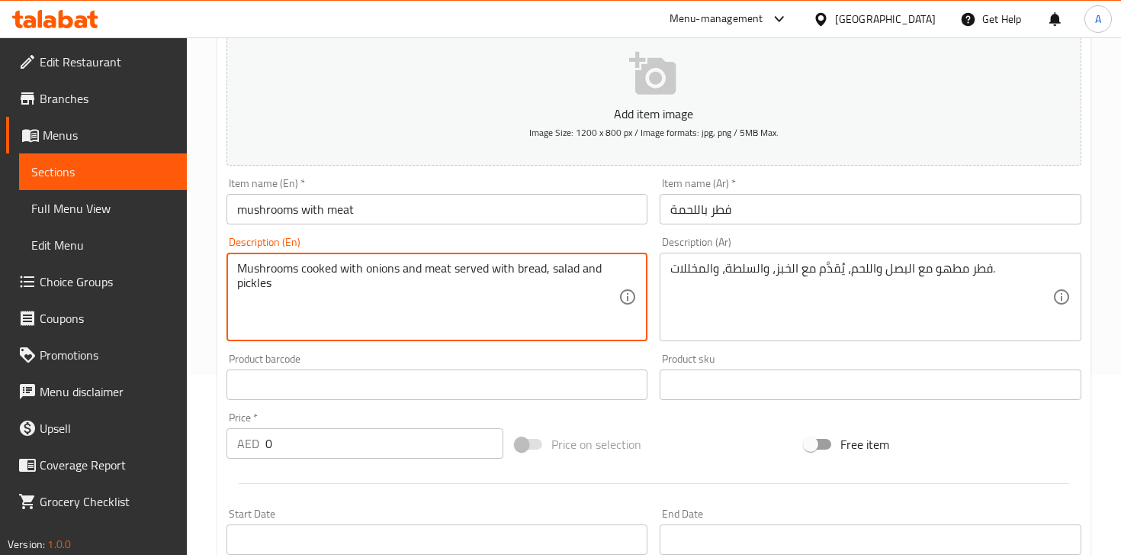
type textarea "Mushrooms cooked with onions and meat served with bread, salad and pickles"
click at [320, 446] on input "0" at bounding box center [384, 443] width 238 height 31
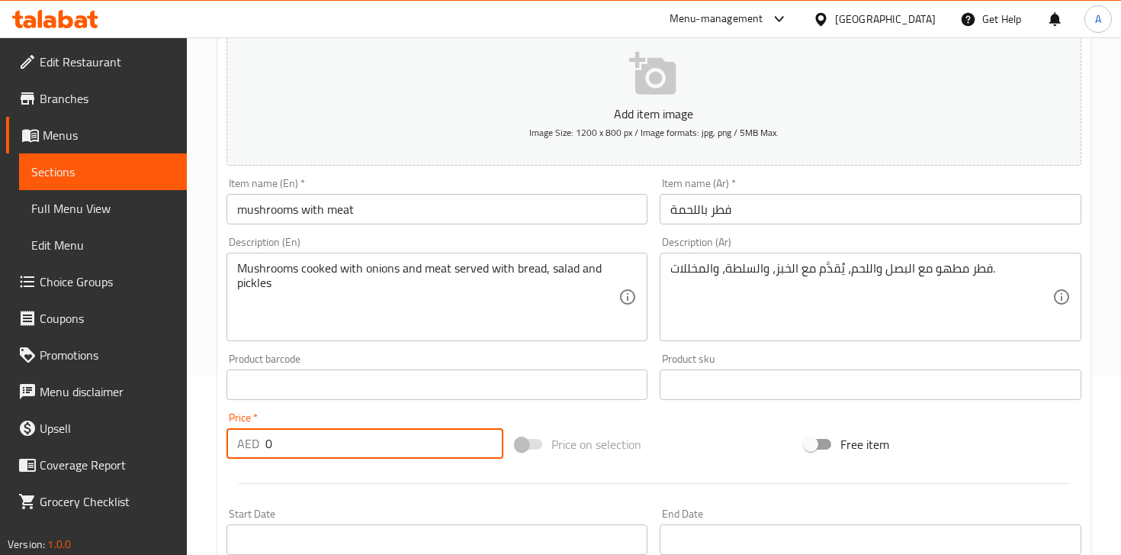
click at [320, 446] on input "0" at bounding box center [384, 443] width 238 height 31
type input "42"
click at [654, 106] on p "Add item image" at bounding box center [654, 113] width 808 height 18
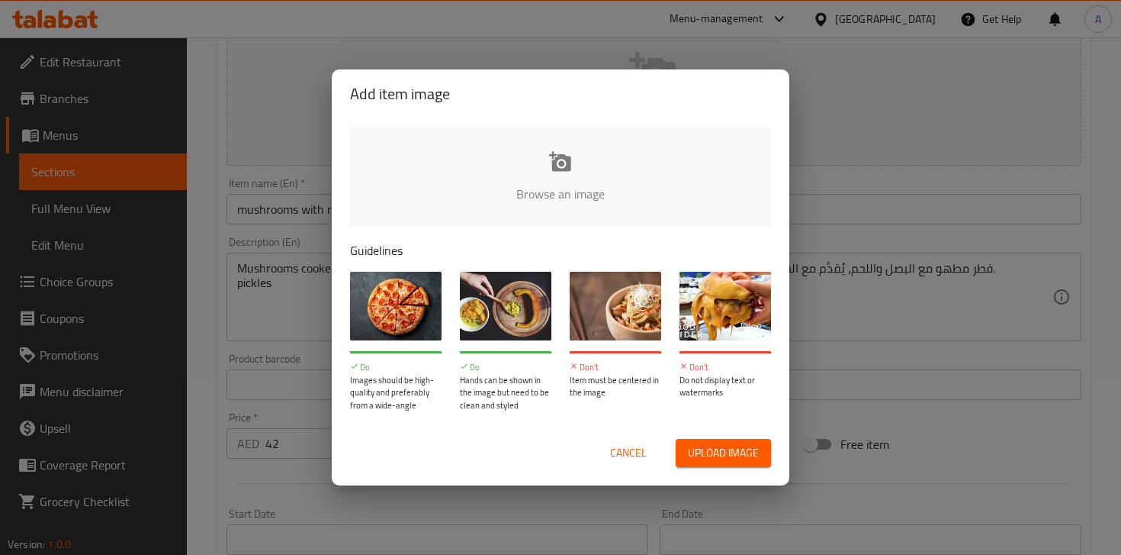
click at [523, 188] on input "file" at bounding box center [1076, 198] width 1452 height 143
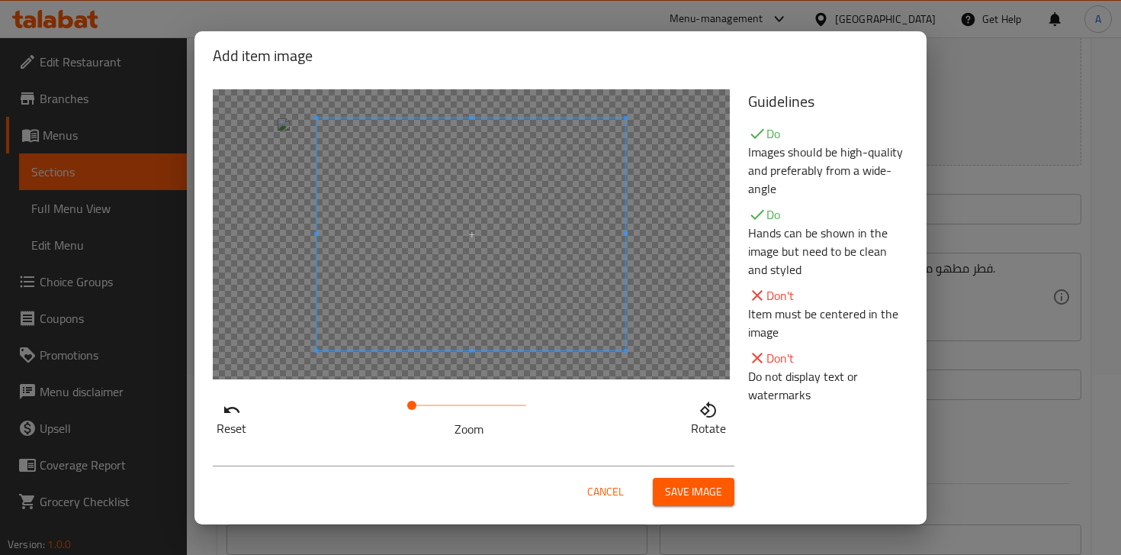
click at [678, 487] on span "Save image" at bounding box center [693, 491] width 57 height 19
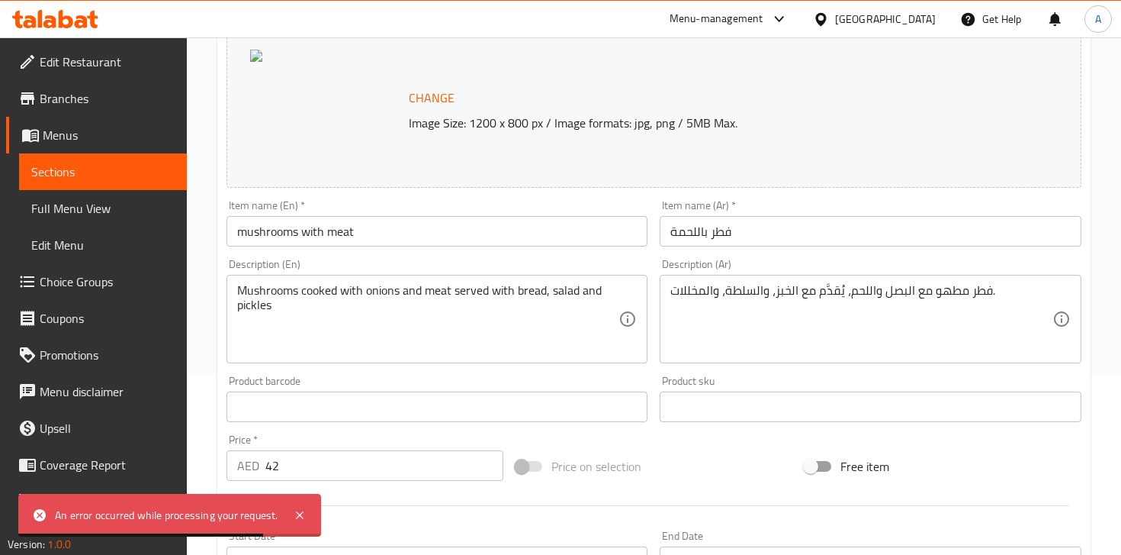
click at [566, 132] on p "Image Size: 1200 x 800 px / Image formats: jpg, png / 5MB Max." at bounding box center [706, 123] width 606 height 18
click at [434, 88] on span "Change" at bounding box center [432, 98] width 46 height 22
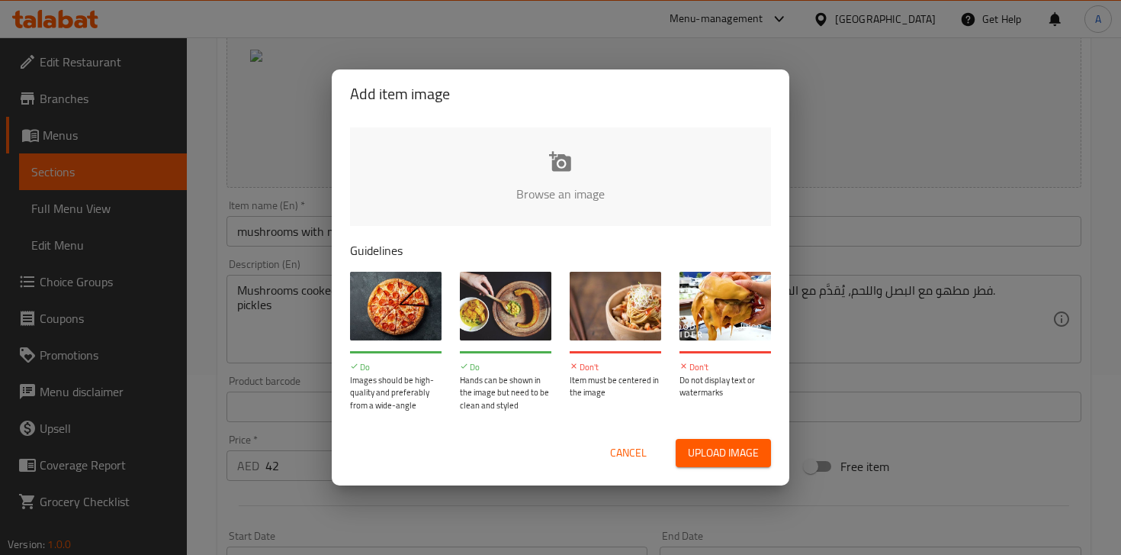
click at [535, 185] on input "file" at bounding box center [1076, 198] width 1452 height 143
type input "C:\fakepath\WhatsApp Image [DATE] 5.36.19 PM.jpeg"
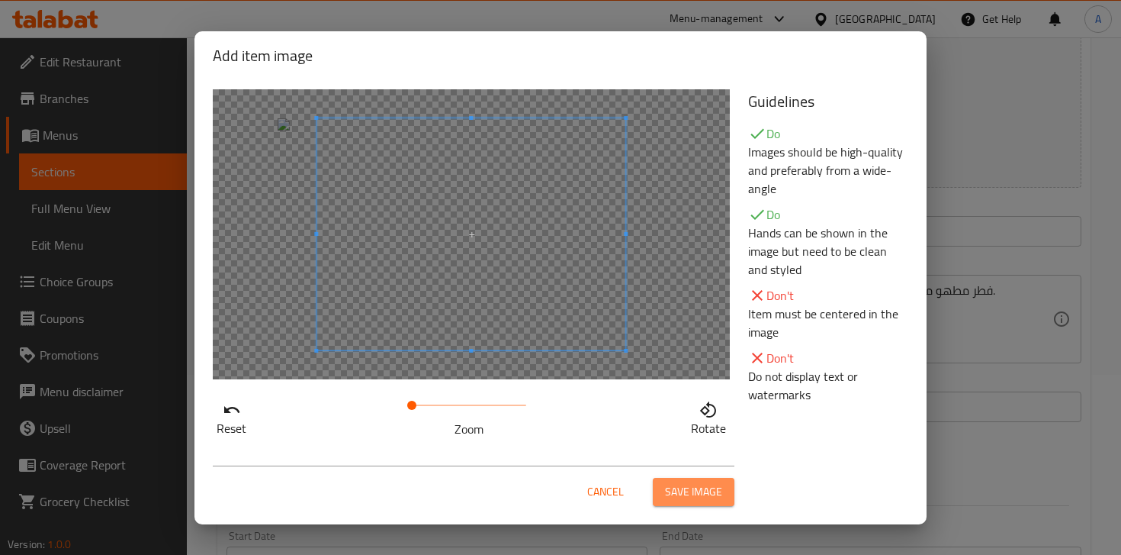
click at [682, 498] on span "Save image" at bounding box center [693, 491] width 57 height 19
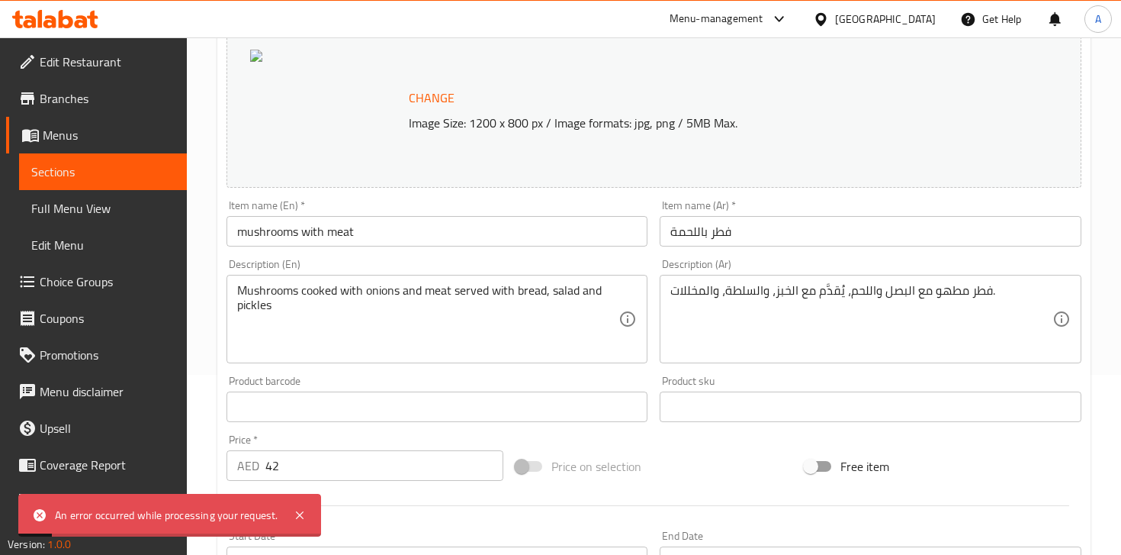
scroll to position [545, 0]
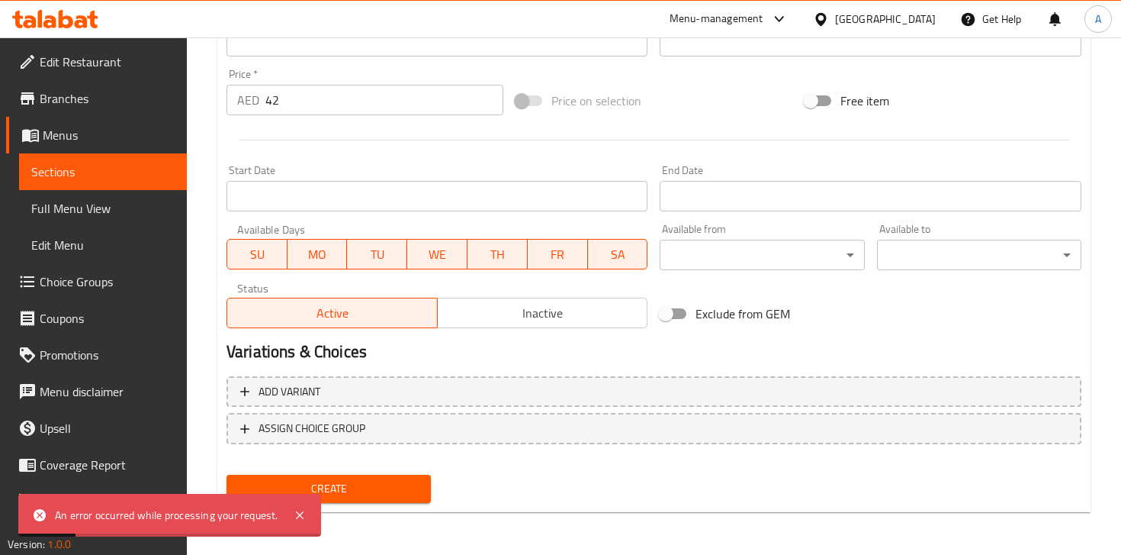
click at [384, 484] on span "Create" at bounding box center [329, 488] width 180 height 19
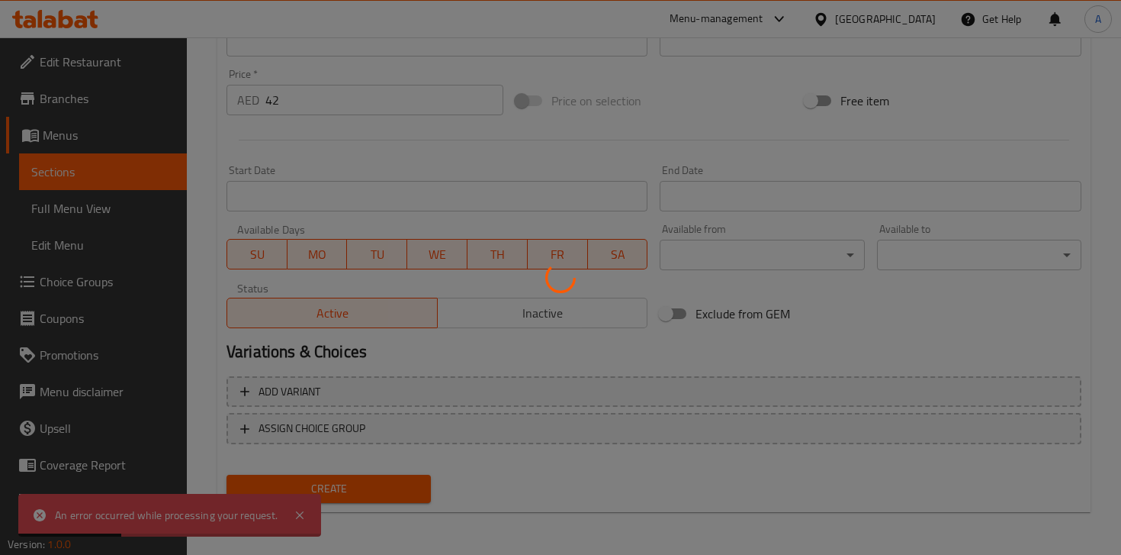
type input "0"
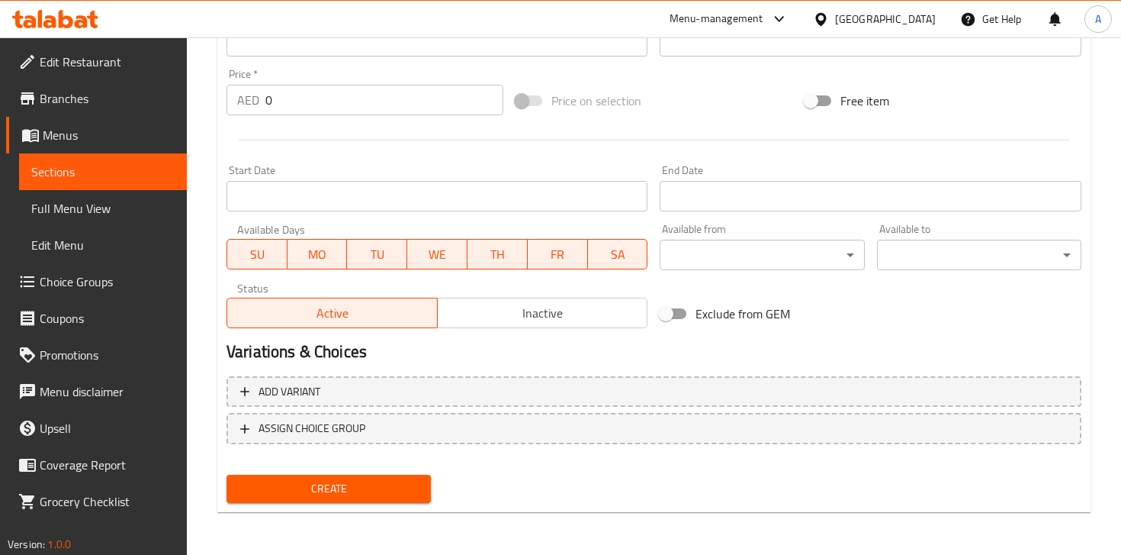
scroll to position [0, 0]
